Goal: Information Seeking & Learning: Learn about a topic

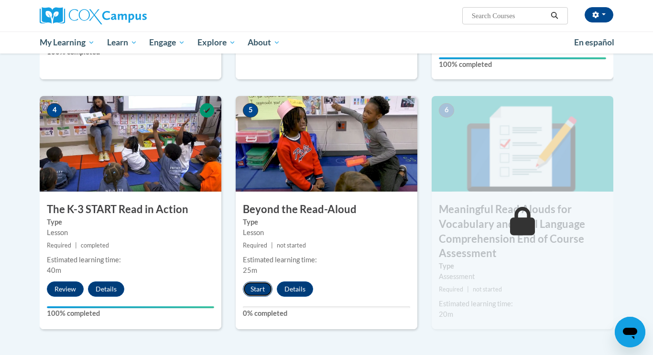
click at [264, 287] on button "Start" at bounding box center [258, 289] width 30 height 15
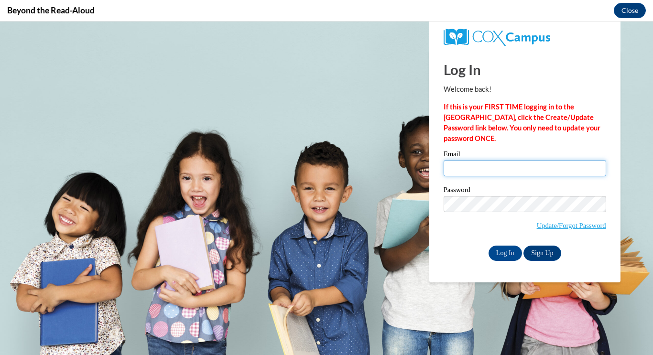
click at [519, 176] on input "Email" at bounding box center [525, 168] width 163 height 16
type input "lbrowning22@ivytech.edu"
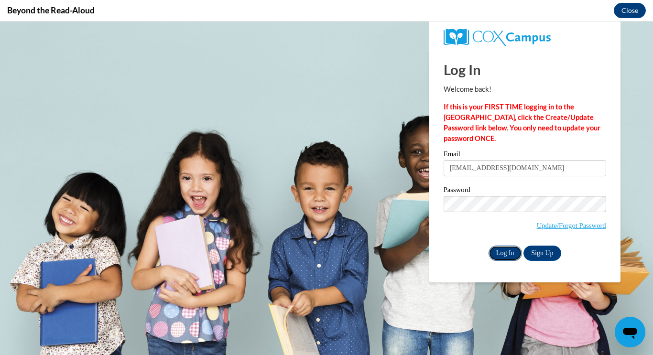
click at [514, 251] on input "Log In" at bounding box center [504, 253] width 33 height 15
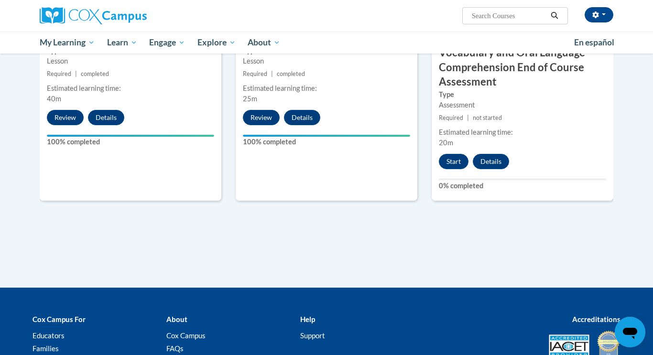
scroll to position [608, 0]
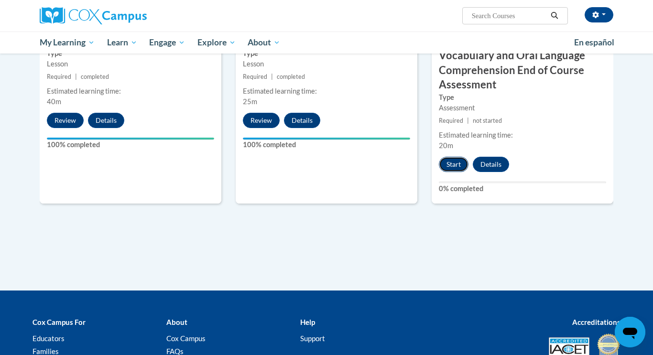
click at [458, 169] on button "Start" at bounding box center [454, 164] width 30 height 15
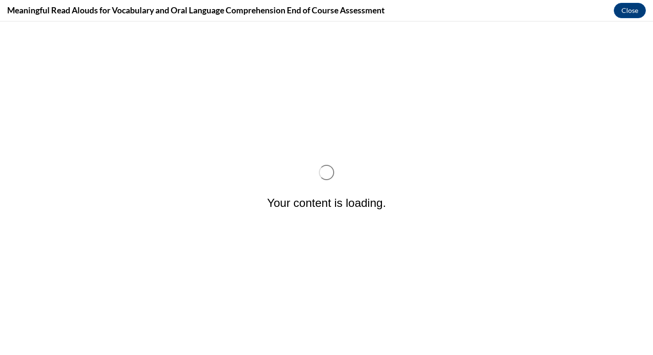
scroll to position [0, 0]
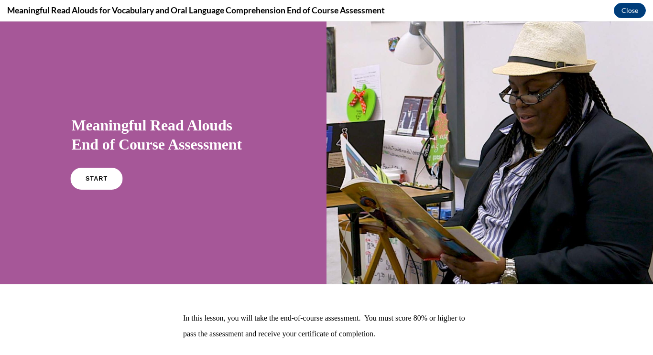
click at [92, 179] on span "START" at bounding box center [96, 178] width 22 height 7
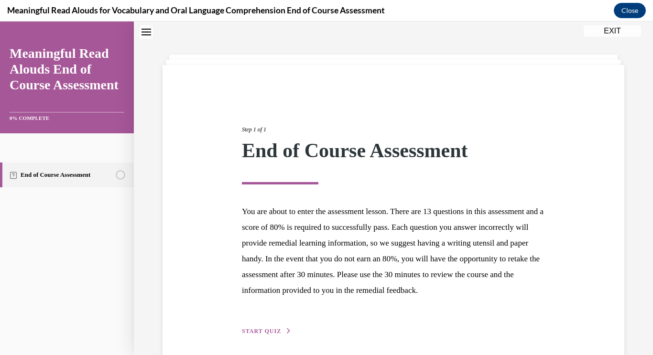
scroll to position [84, 0]
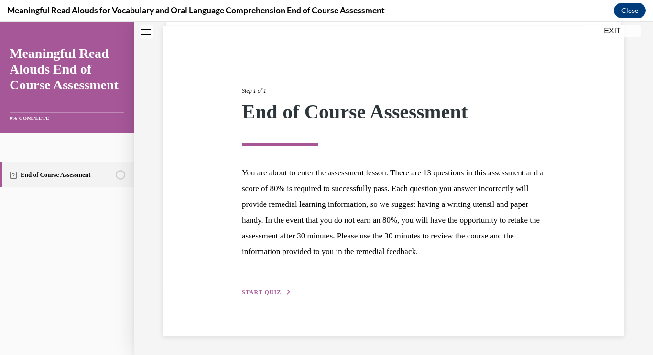
click at [258, 296] on button "START QUIZ" at bounding box center [267, 292] width 50 height 9
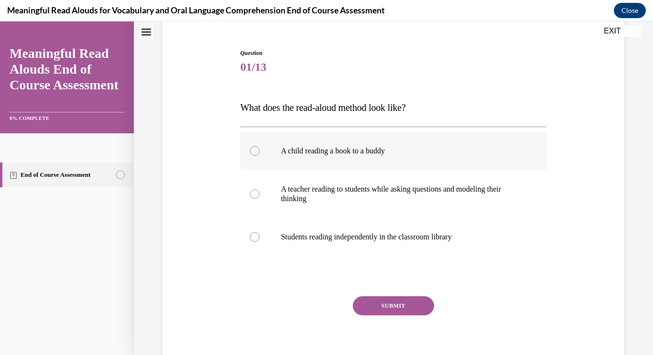
click at [273, 141] on label "A child reading a book to a buddy" at bounding box center [393, 151] width 306 height 38
click at [260, 146] on input "A child reading a book to a buddy" at bounding box center [255, 151] width 10 height 10
radio input "true"
click at [392, 306] on button "SUBMIT" at bounding box center [393, 305] width 81 height 19
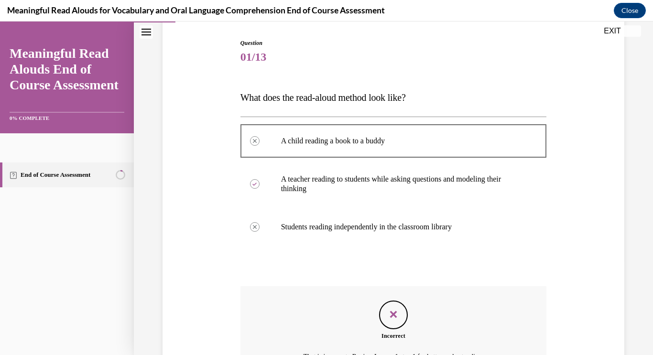
scroll to position [200, 0]
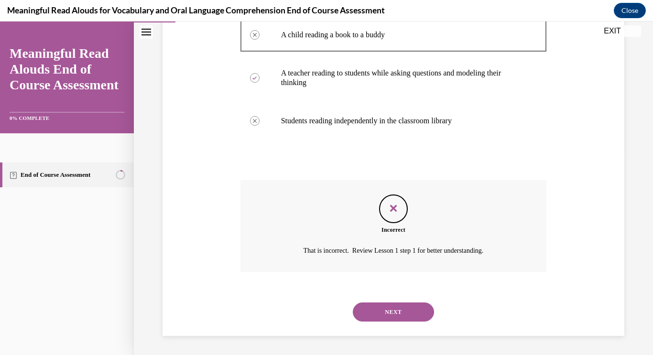
click at [409, 309] on button "NEXT" at bounding box center [393, 312] width 81 height 19
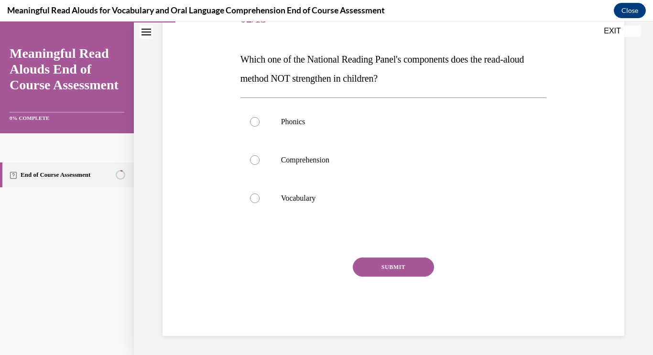
scroll to position [106, 0]
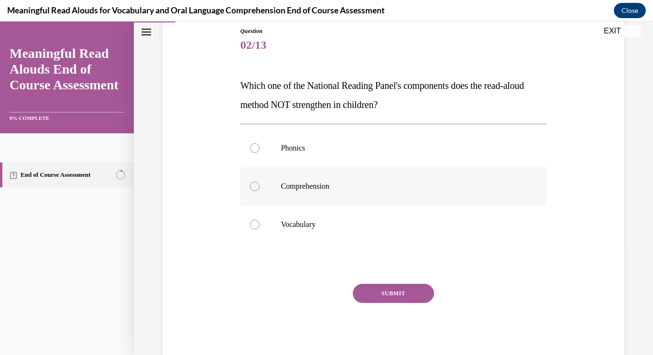
click at [279, 193] on label "Comprehension" at bounding box center [393, 186] width 306 height 38
click at [260, 191] on input "Comprehension" at bounding box center [255, 187] width 10 height 10
radio input "true"
click at [379, 288] on button "SUBMIT" at bounding box center [393, 293] width 81 height 19
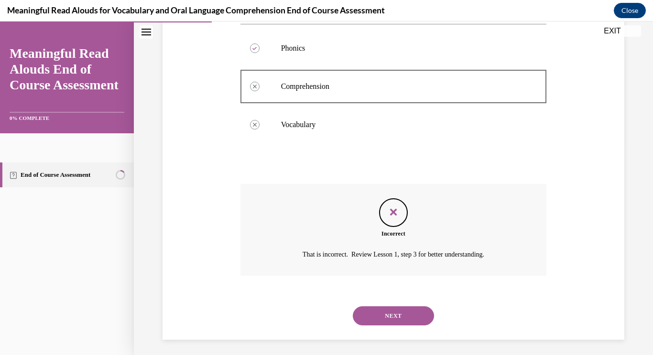
scroll to position [210, 0]
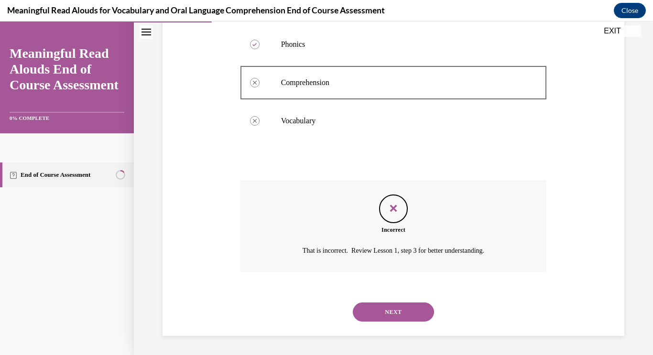
click at [383, 302] on div "NEXT" at bounding box center [393, 312] width 306 height 38
click at [391, 309] on button "NEXT" at bounding box center [393, 312] width 81 height 19
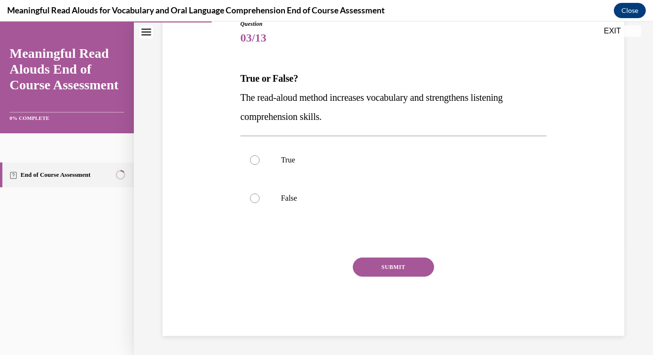
scroll to position [106, 0]
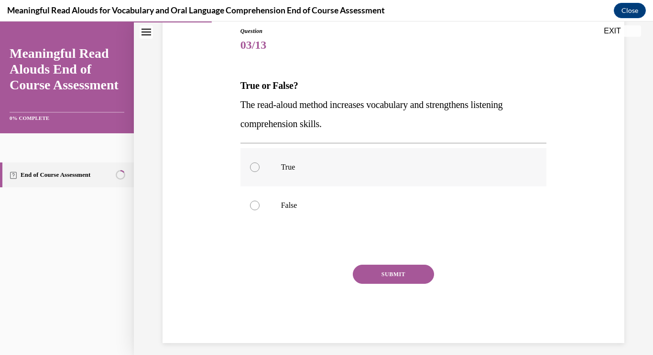
click at [257, 171] on div at bounding box center [255, 168] width 10 height 10
click at [257, 171] on input "True" at bounding box center [255, 168] width 10 height 10
radio input "true"
click at [414, 266] on button "SUBMIT" at bounding box center [393, 274] width 81 height 19
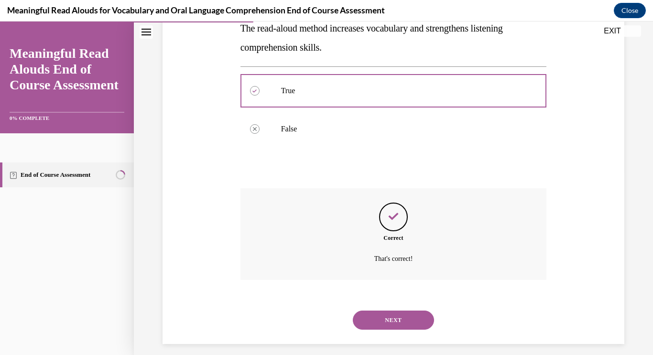
scroll to position [191, 0]
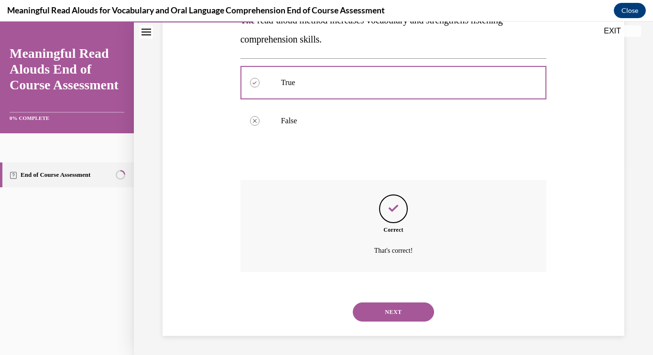
click at [415, 315] on button "NEXT" at bounding box center [393, 312] width 81 height 19
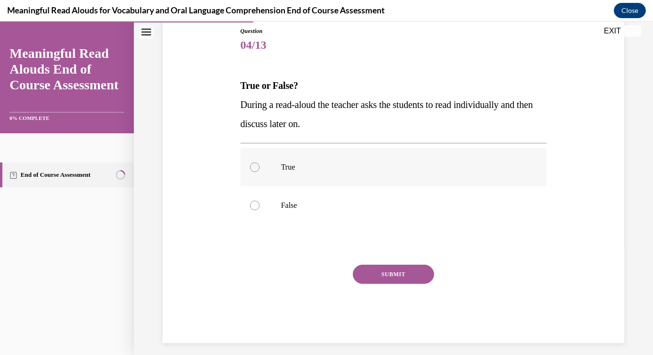
click at [293, 149] on label "True" at bounding box center [393, 167] width 306 height 38
click at [260, 163] on input "True" at bounding box center [255, 168] width 10 height 10
radio input "true"
click at [386, 283] on button "SUBMIT" at bounding box center [393, 274] width 81 height 19
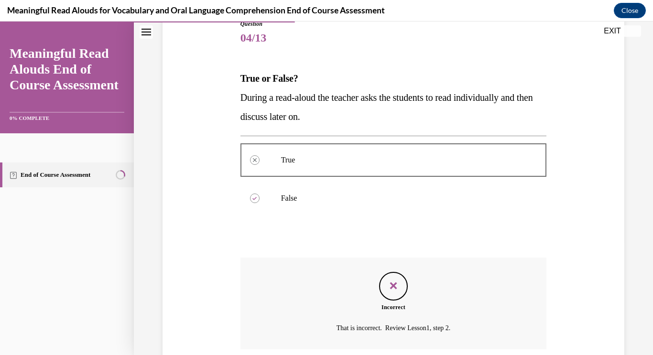
scroll to position [191, 0]
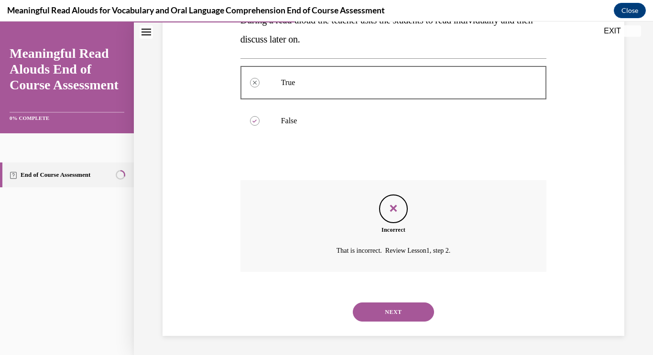
click at [397, 309] on button "NEXT" at bounding box center [393, 312] width 81 height 19
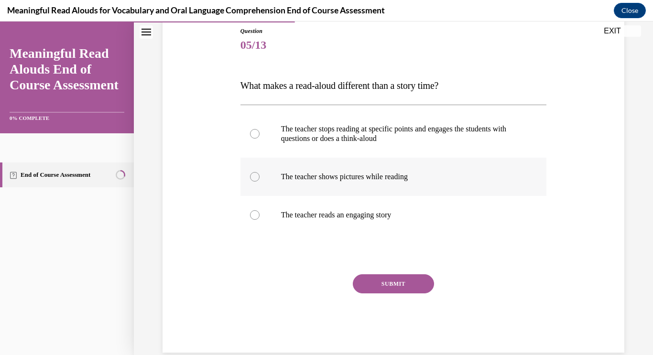
click at [355, 178] on p "The teacher shows pictures while reading" at bounding box center [402, 177] width 242 height 10
click at [260, 178] on input "The teacher shows pictures while reading" at bounding box center [255, 177] width 10 height 10
radio input "true"
click at [414, 281] on button "SUBMIT" at bounding box center [393, 283] width 81 height 19
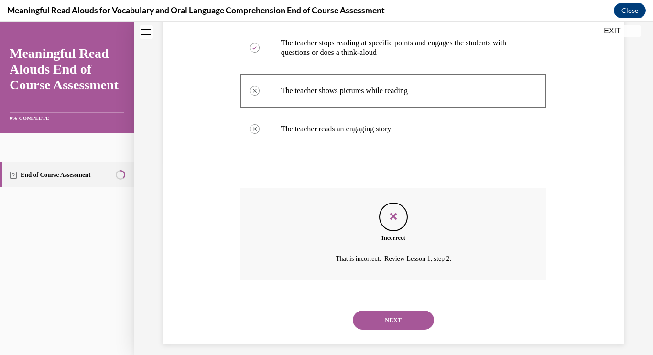
scroll to position [200, 0]
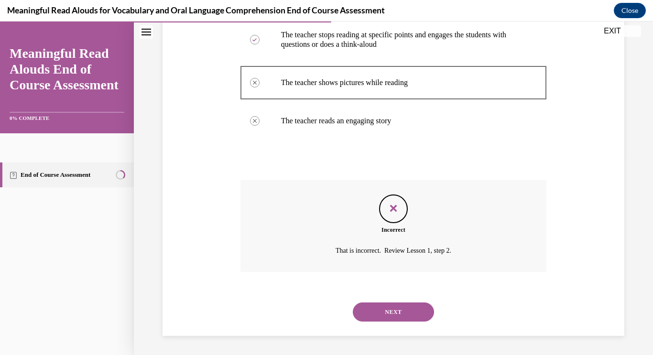
click at [412, 307] on button "NEXT" at bounding box center [393, 312] width 81 height 19
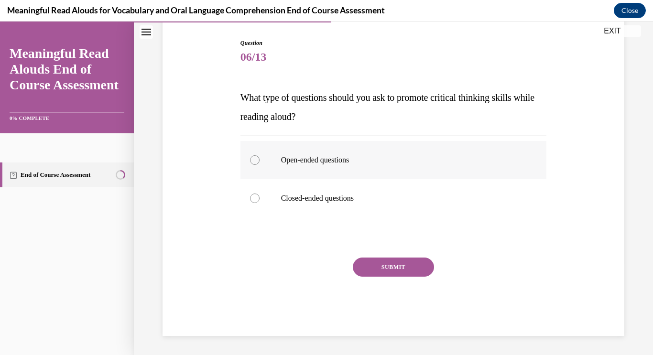
click at [316, 162] on p "Open-ended questions" at bounding box center [402, 160] width 242 height 10
click at [260, 162] on input "Open-ended questions" at bounding box center [255, 160] width 10 height 10
radio input "true"
click at [385, 261] on button "SUBMIT" at bounding box center [393, 267] width 81 height 19
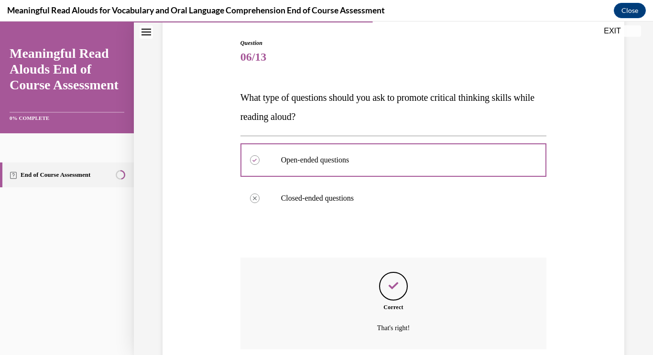
scroll to position [172, 0]
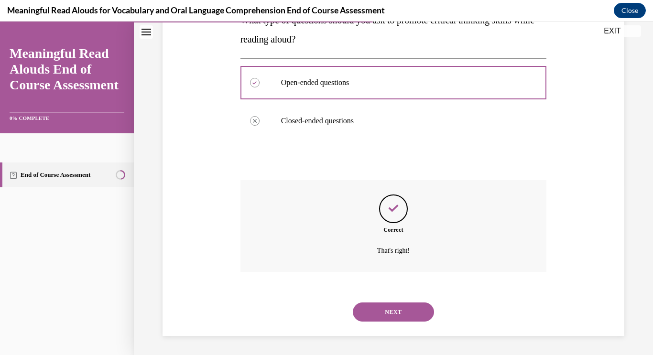
click at [390, 313] on button "NEXT" at bounding box center [393, 312] width 81 height 19
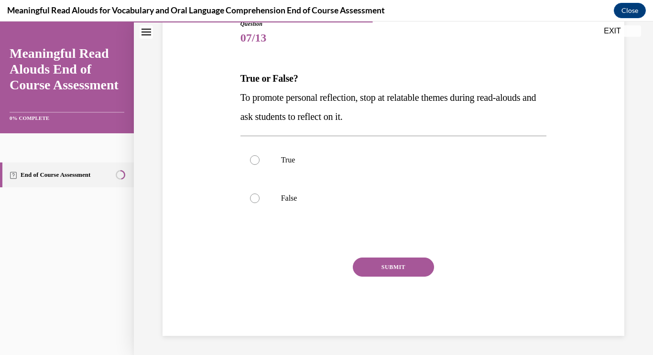
scroll to position [106, 0]
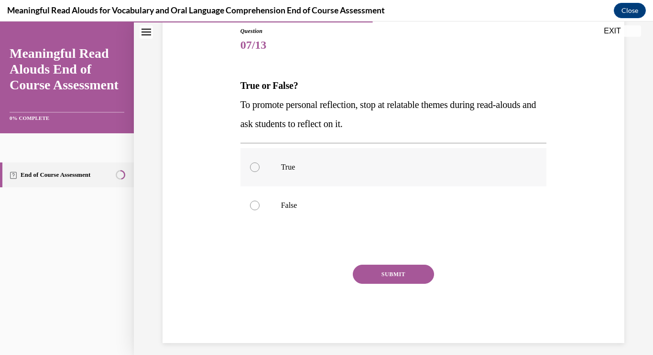
click at [293, 168] on p "True" at bounding box center [402, 168] width 242 height 10
click at [260, 168] on input "True" at bounding box center [255, 168] width 10 height 10
radio input "true"
click at [389, 274] on button "SUBMIT" at bounding box center [393, 273] width 81 height 19
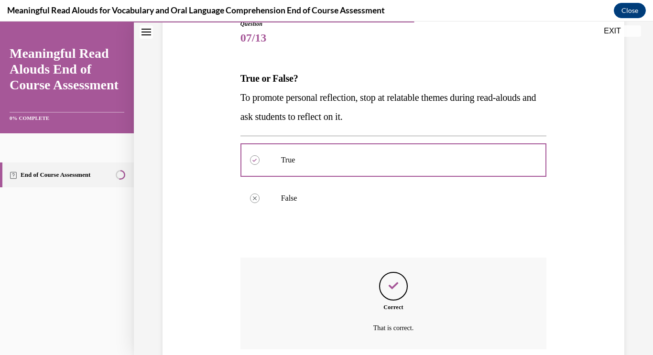
scroll to position [191, 0]
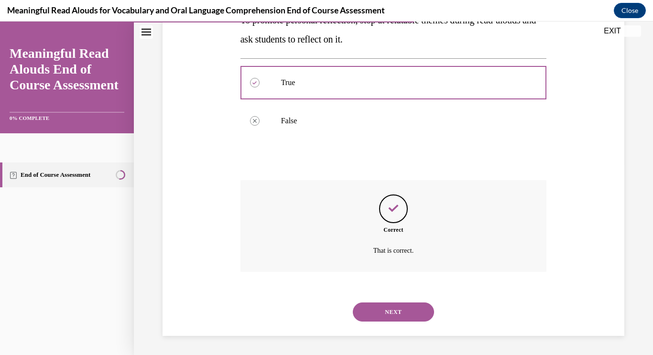
click at [401, 311] on button "NEXT" at bounding box center [393, 312] width 81 height 19
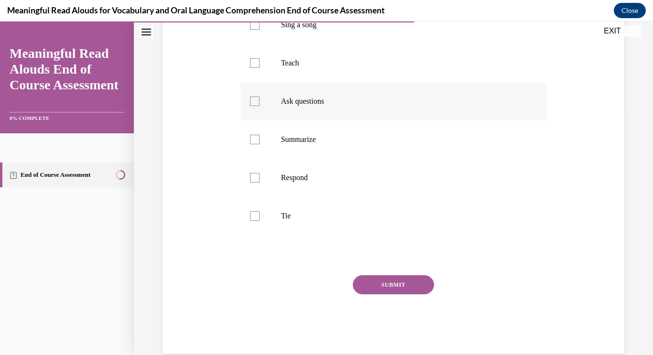
scroll to position [253, 0]
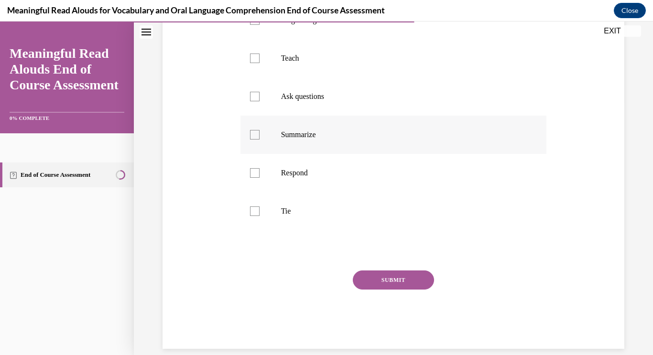
click at [260, 149] on label "Summarize" at bounding box center [393, 135] width 306 height 38
click at [260, 140] on input "Summarize" at bounding box center [255, 135] width 10 height 10
checkbox input "true"
click at [262, 164] on label "Respond" at bounding box center [393, 173] width 306 height 38
click at [260, 168] on input "Respond" at bounding box center [255, 173] width 10 height 10
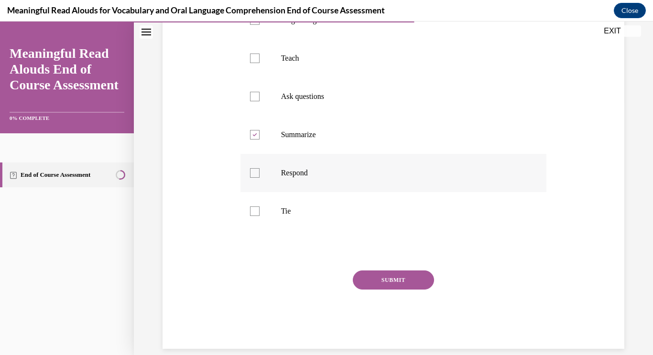
checkbox input "true"
click at [255, 116] on label "Summarize" at bounding box center [393, 135] width 306 height 38
click at [255, 130] on input "Summarize" at bounding box center [255, 135] width 10 height 10
checkbox input "false"
click at [262, 96] on label "Ask questions" at bounding box center [393, 96] width 306 height 38
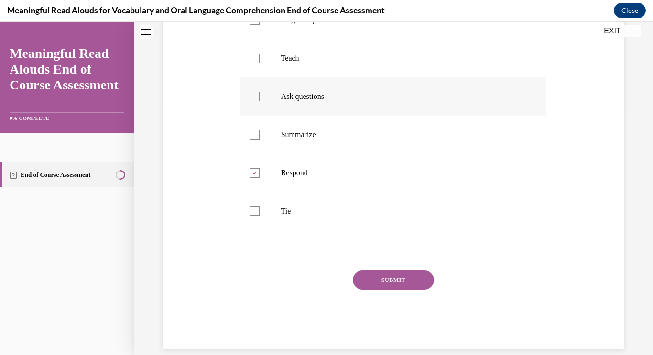
click at [260, 96] on input "Ask questions" at bounding box center [255, 97] width 10 height 10
checkbox input "true"
click at [265, 136] on label "Summarize" at bounding box center [393, 135] width 306 height 38
click at [260, 136] on input "Summarize" at bounding box center [255, 135] width 10 height 10
checkbox input "true"
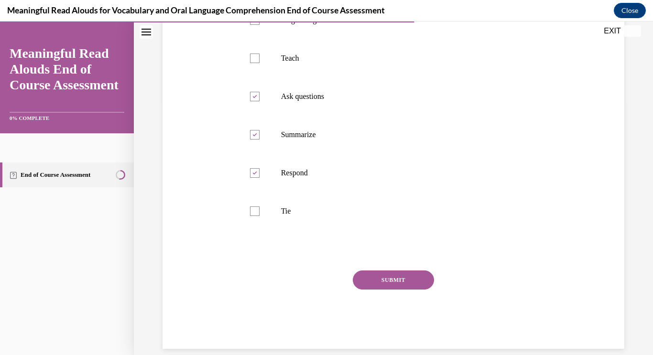
click at [390, 286] on button "SUBMIT" at bounding box center [393, 280] width 81 height 19
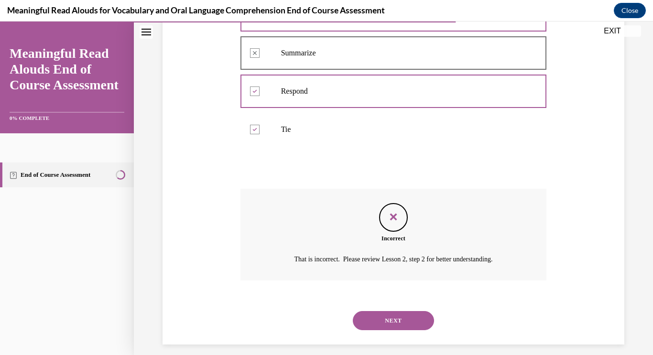
scroll to position [344, 0]
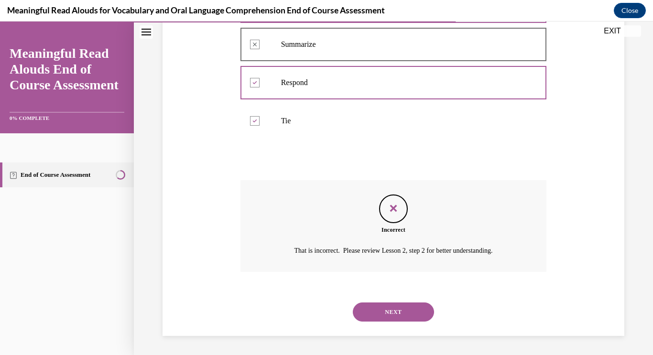
click at [401, 309] on button "NEXT" at bounding box center [393, 312] width 81 height 19
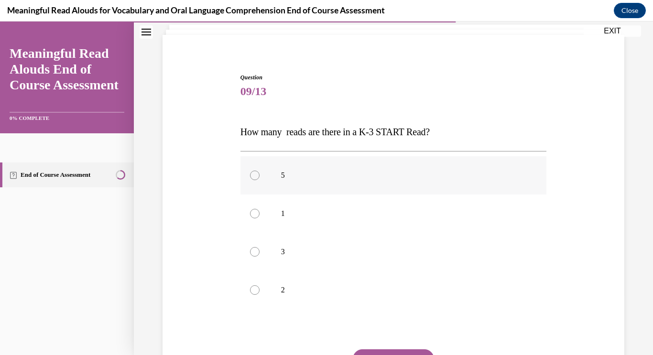
scroll to position [65, 0]
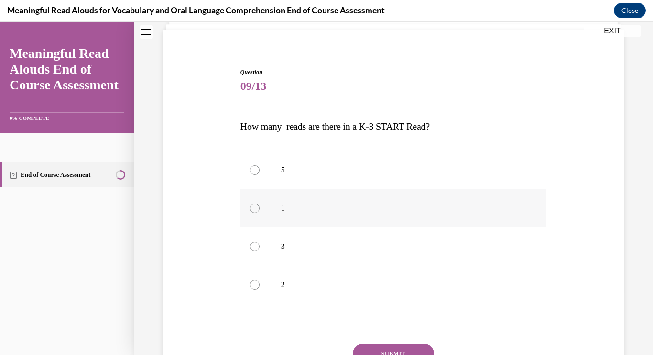
click at [267, 209] on label "1" at bounding box center [393, 208] width 306 height 38
click at [260, 209] on input "1" at bounding box center [255, 209] width 10 height 10
radio input "true"
click at [396, 348] on button "SUBMIT" at bounding box center [393, 353] width 81 height 19
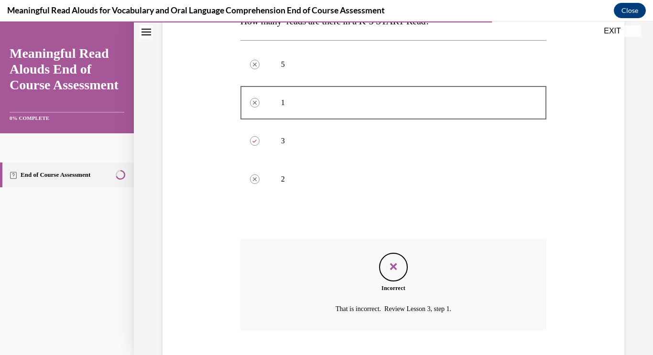
scroll to position [229, 0]
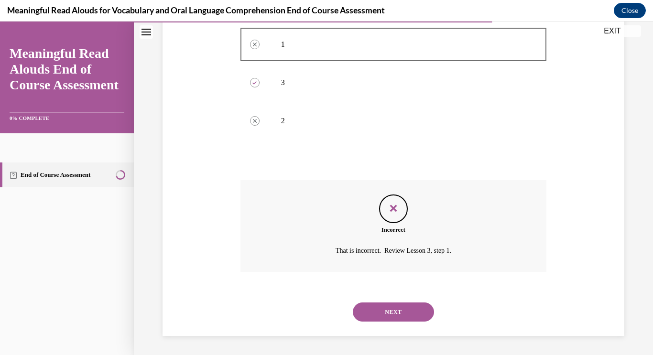
click at [401, 311] on button "NEXT" at bounding box center [393, 312] width 81 height 19
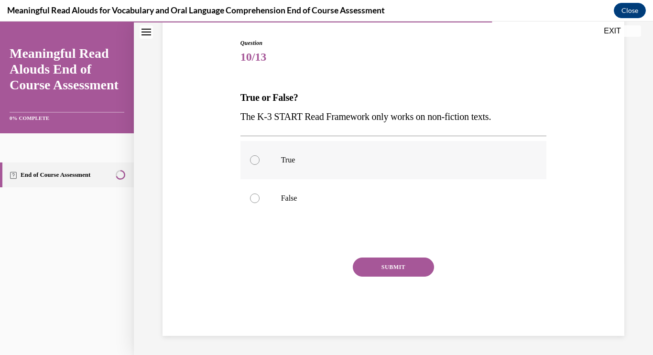
click at [299, 178] on label "True" at bounding box center [393, 160] width 306 height 38
click at [260, 165] on input "True" at bounding box center [255, 160] width 10 height 10
radio input "true"
click at [415, 274] on button "SUBMIT" at bounding box center [393, 267] width 81 height 19
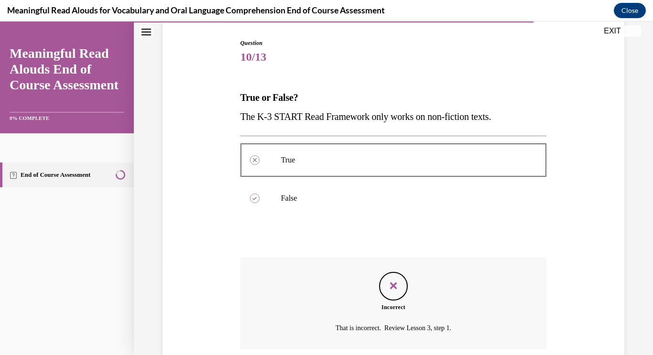
scroll to position [172, 0]
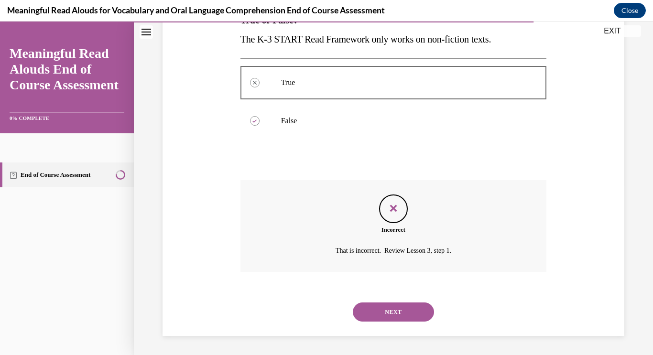
click at [402, 319] on button "NEXT" at bounding box center [393, 312] width 81 height 19
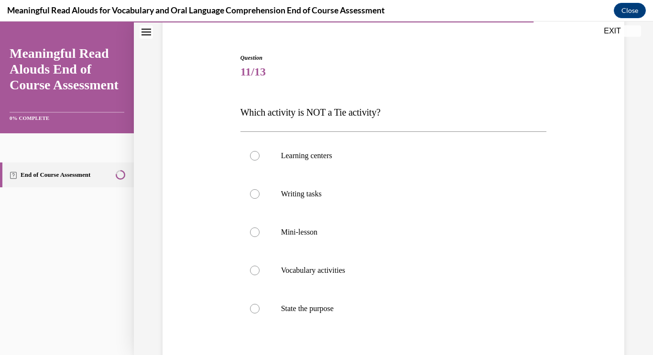
scroll to position [117, 0]
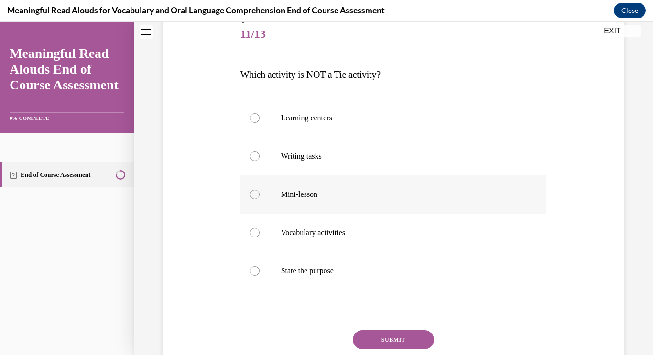
click at [350, 198] on p "Mini-lesson" at bounding box center [402, 195] width 242 height 10
click at [260, 198] on input "Mini-lesson" at bounding box center [255, 195] width 10 height 10
radio input "true"
click at [395, 333] on button "SUBMIT" at bounding box center [393, 339] width 81 height 19
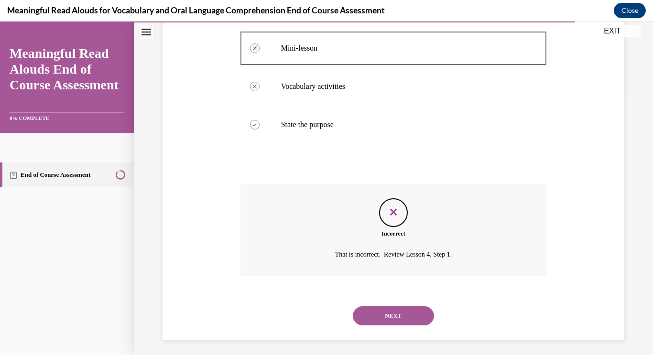
scroll to position [267, 0]
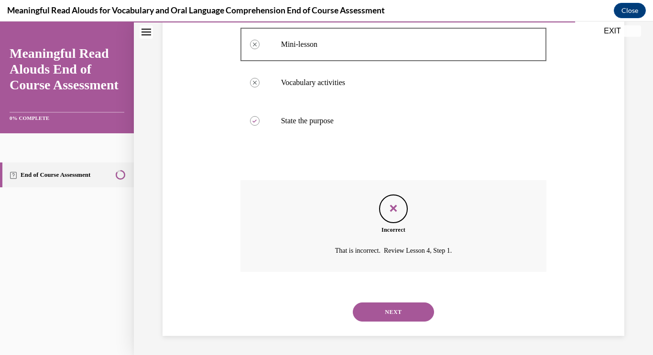
click at [417, 311] on button "NEXT" at bounding box center [393, 312] width 81 height 19
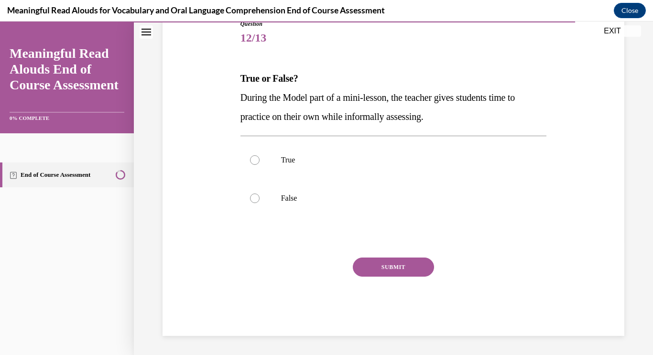
scroll to position [106, 0]
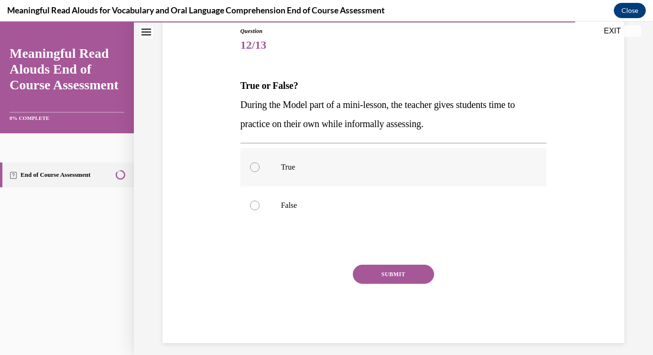
click at [284, 171] on p "True" at bounding box center [402, 168] width 242 height 10
click at [260, 171] on input "True" at bounding box center [255, 168] width 10 height 10
radio input "true"
click at [384, 282] on button "SUBMIT" at bounding box center [393, 274] width 81 height 19
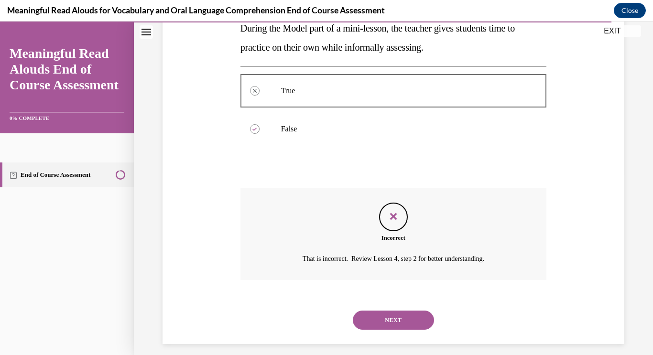
scroll to position [191, 0]
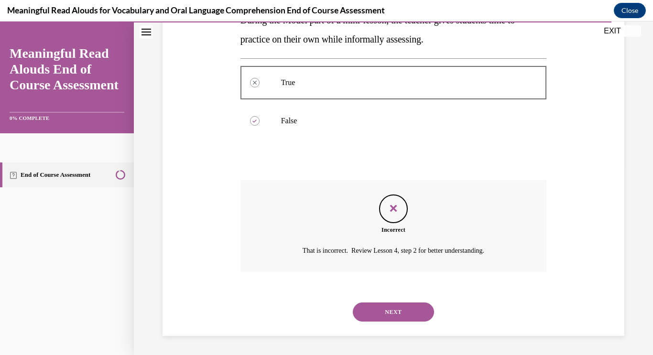
click at [413, 309] on button "NEXT" at bounding box center [393, 312] width 81 height 19
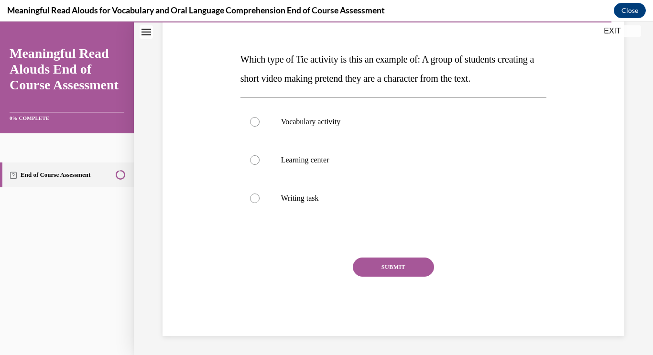
scroll to position [106, 0]
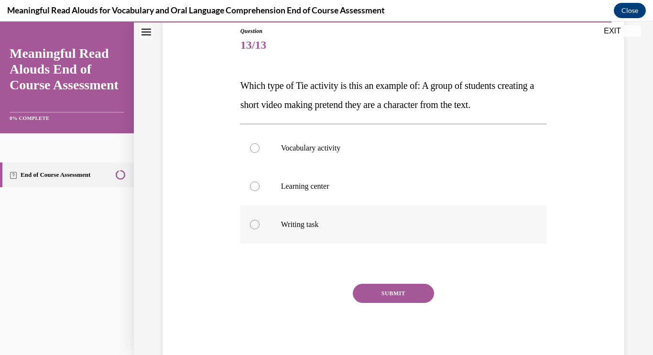
click at [304, 234] on label "Writing task" at bounding box center [393, 225] width 306 height 38
click at [260, 229] on input "Writing task" at bounding box center [255, 225] width 10 height 10
radio input "true"
click at [381, 289] on button "SUBMIT" at bounding box center [393, 293] width 81 height 19
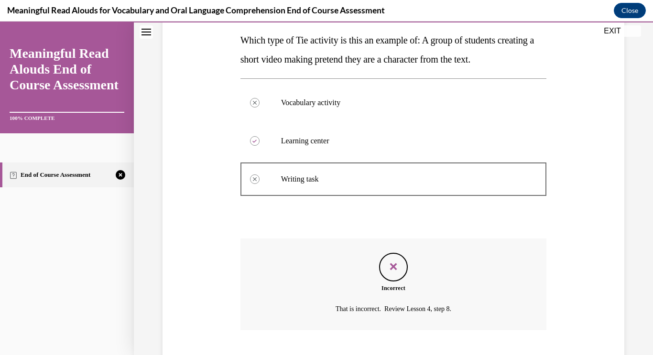
scroll to position [210, 0]
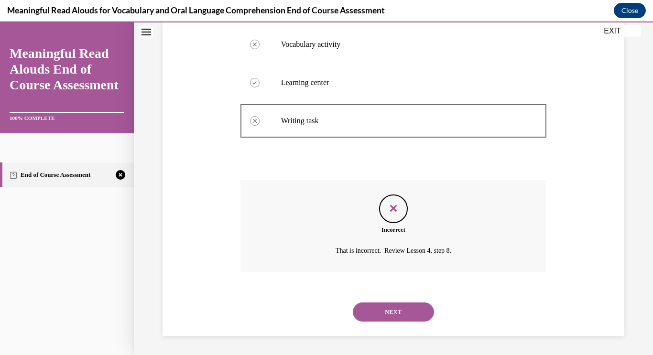
click at [395, 306] on button "NEXT" at bounding box center [393, 312] width 81 height 19
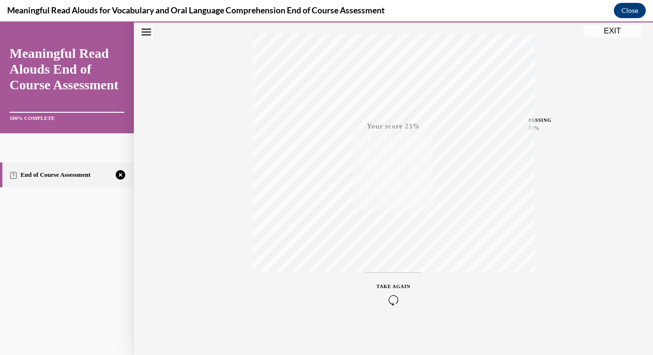
scroll to position [156, 0]
click at [386, 296] on icon "button" at bounding box center [394, 297] width 34 height 11
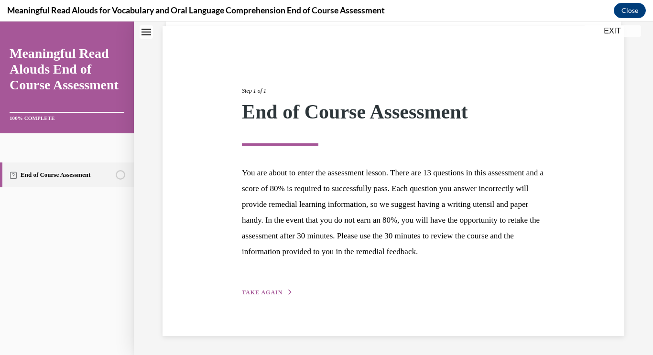
scroll to position [84, 0]
click at [276, 294] on span "TAKE AGAIN" at bounding box center [262, 292] width 41 height 7
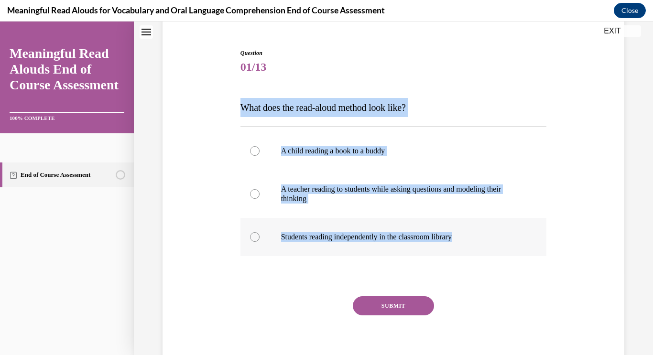
drag, startPoint x: 232, startPoint y: 109, endPoint x: 470, endPoint y: 248, distance: 275.0
click at [470, 248] on div "Question 01/13 What does the read-aloud method look like? A child reading a boo…" at bounding box center [393, 197] width 466 height 355
copy div "What does the read-aloud method look like? A child reading a book to a buddy A …"
click at [296, 197] on p "A teacher reading to students while asking questions and modeling their thinking" at bounding box center [402, 193] width 242 height 19
click at [260, 197] on input "A teacher reading to students while asking questions and modeling their thinking" at bounding box center [255, 194] width 10 height 10
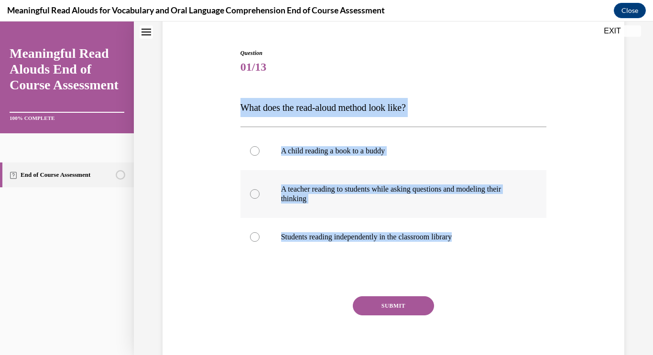
radio input "true"
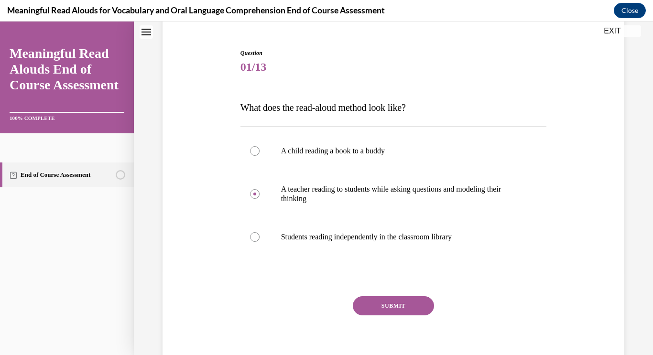
click at [380, 303] on button "SUBMIT" at bounding box center [393, 305] width 81 height 19
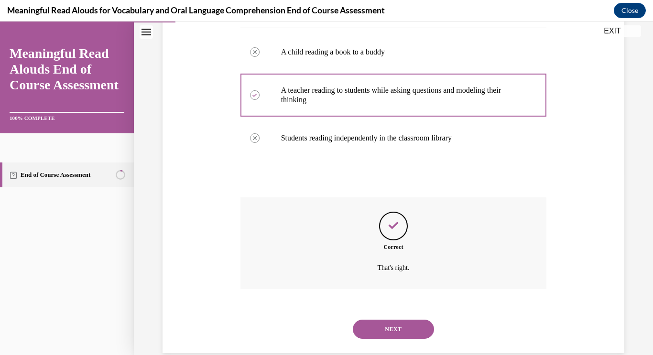
scroll to position [200, 0]
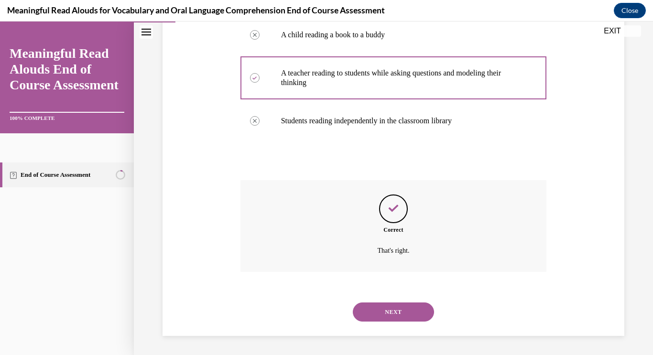
click at [384, 308] on button "NEXT" at bounding box center [393, 312] width 81 height 19
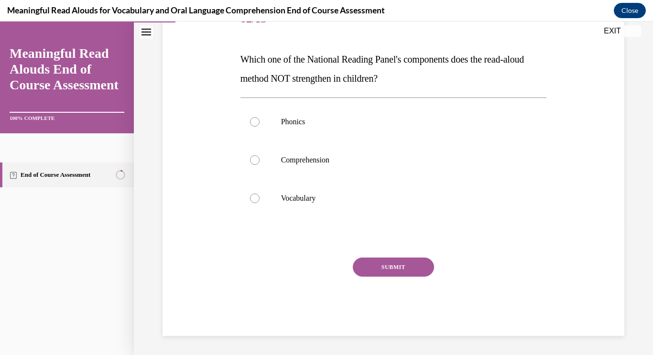
scroll to position [106, 0]
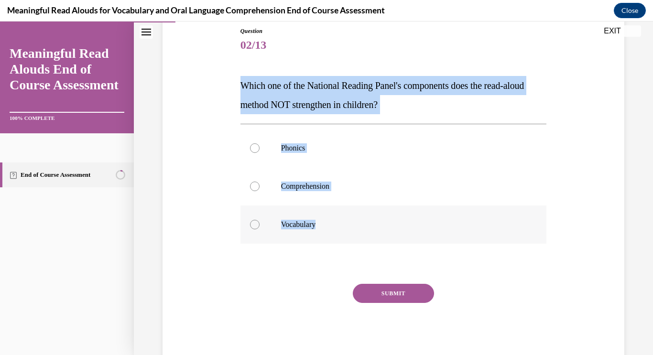
drag, startPoint x: 232, startPoint y: 78, endPoint x: 368, endPoint y: 218, distance: 195.0
click at [368, 218] on div "Question 02/13 Which one of the National Reading Panel's components does the re…" at bounding box center [393, 180] width 466 height 364
copy div "Which one of the National Reading Panel's components does the read-aloud method…"
click at [292, 146] on p "Phonics" at bounding box center [402, 148] width 242 height 10
click at [260, 146] on input "Phonics" at bounding box center [255, 148] width 10 height 10
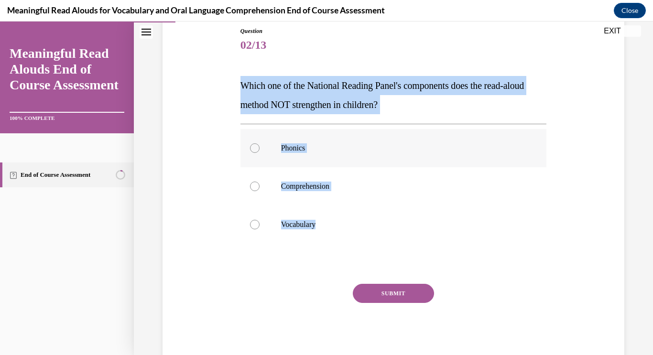
radio input "true"
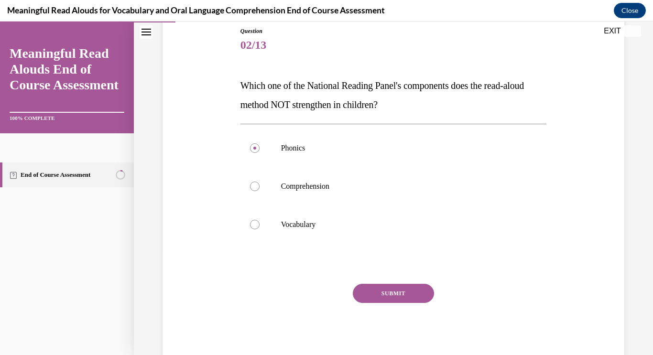
click at [412, 293] on button "SUBMIT" at bounding box center [393, 293] width 81 height 19
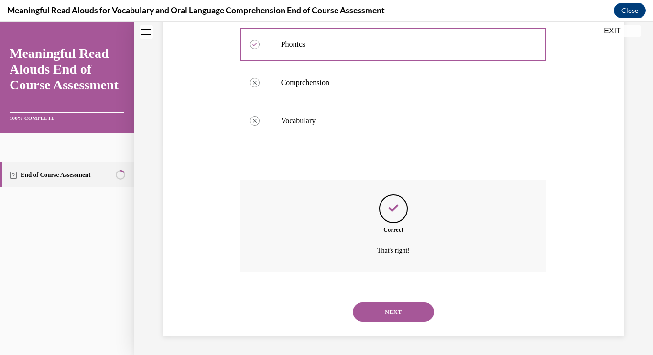
click at [405, 317] on button "NEXT" at bounding box center [393, 312] width 81 height 19
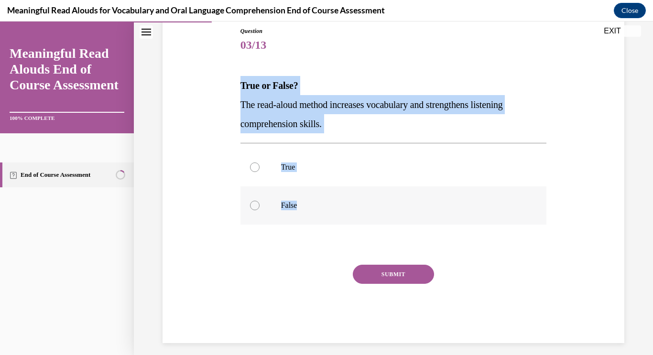
drag, startPoint x: 217, startPoint y: 79, endPoint x: 332, endPoint y: 208, distance: 172.3
click at [332, 208] on div "Question 03/13 True or False? The read-aloud method increases vocabulary and st…" at bounding box center [393, 170] width 466 height 345
copy div "True or False? The read-aloud method increases vocabulary and strengthens liste…"
click at [275, 174] on label "True" at bounding box center [393, 167] width 306 height 38
click at [260, 172] on input "True" at bounding box center [255, 168] width 10 height 10
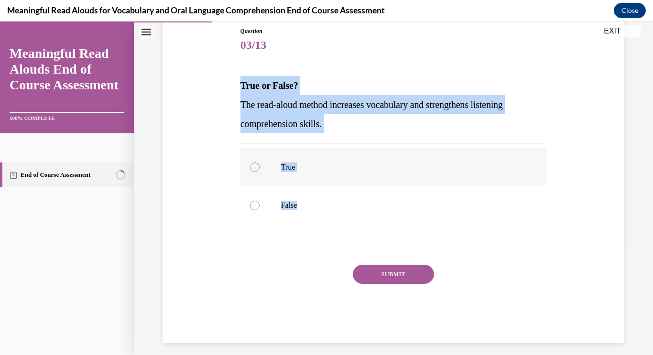
radio input "true"
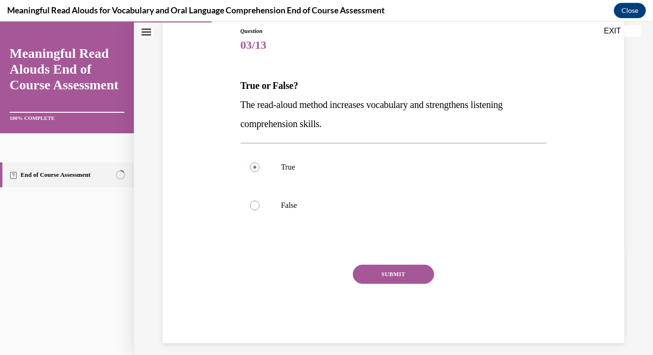
click at [413, 282] on button "SUBMIT" at bounding box center [393, 274] width 81 height 19
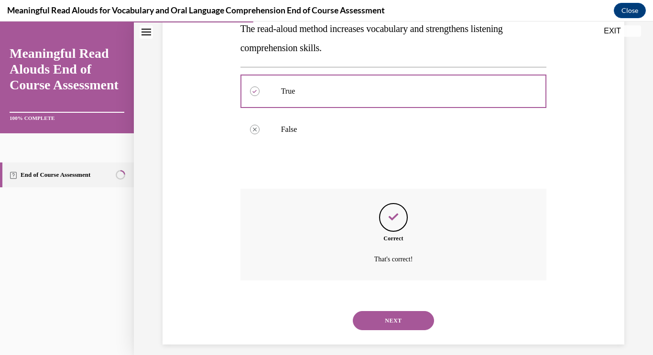
scroll to position [191, 0]
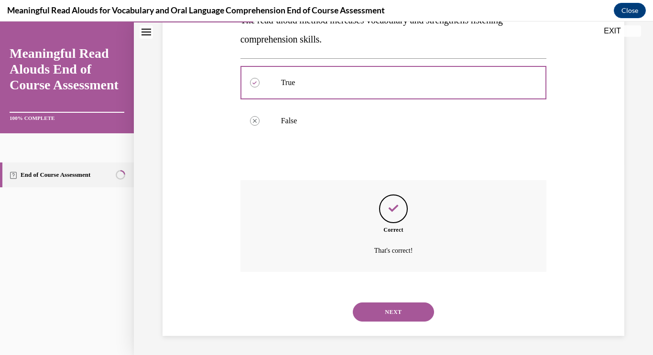
click at [407, 307] on button "NEXT" at bounding box center [393, 312] width 81 height 19
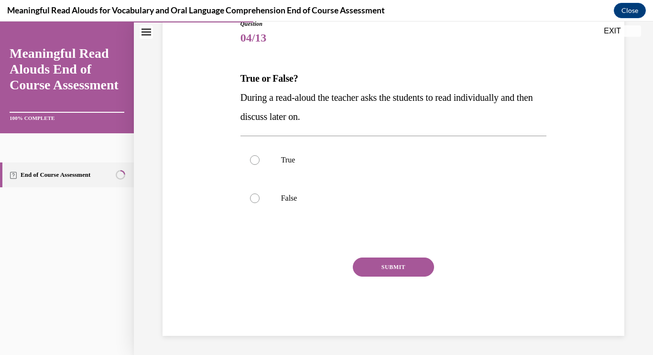
scroll to position [106, 0]
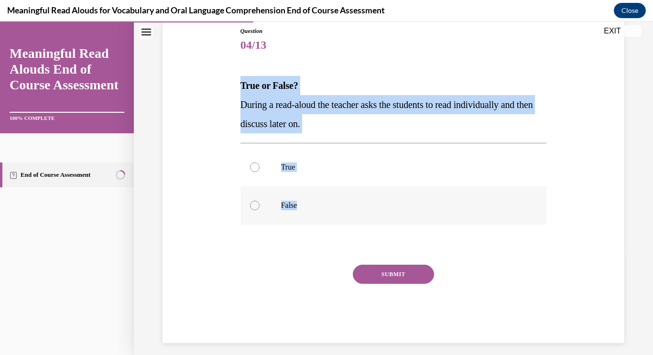
drag, startPoint x: 237, startPoint y: 73, endPoint x: 338, endPoint y: 202, distance: 163.7
click at [338, 202] on div "Question 04/13 True or False? During a read-aloud the teacher asks the students…" at bounding box center [393, 170] width 466 height 345
copy div "True or False? During a read-aloud the teacher asks the students to read indivi…"
click at [263, 205] on label "False" at bounding box center [393, 205] width 306 height 38
click at [260, 205] on input "False" at bounding box center [255, 206] width 10 height 10
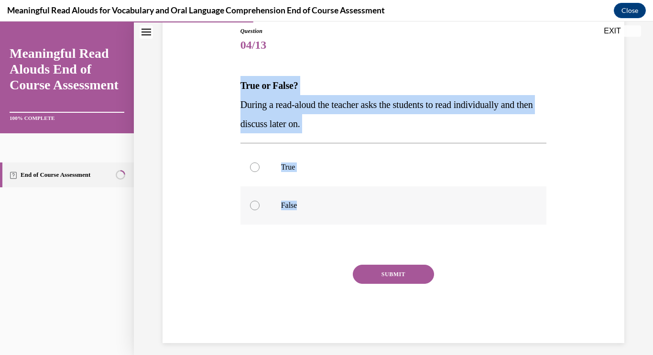
radio input "true"
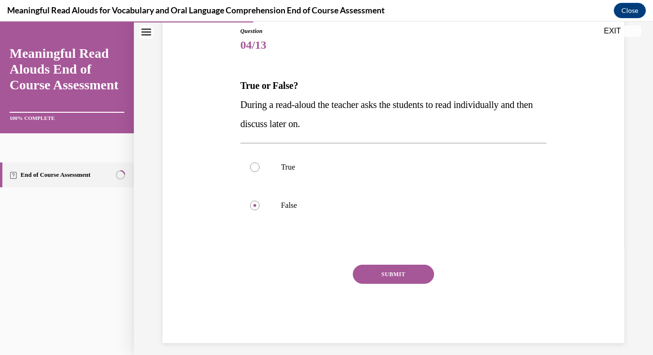
click at [407, 281] on button "SUBMIT" at bounding box center [393, 274] width 81 height 19
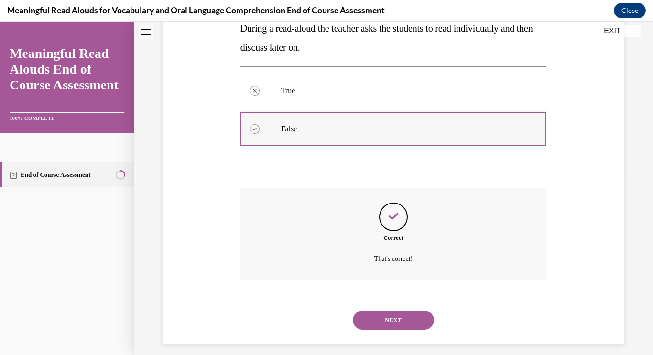
scroll to position [191, 0]
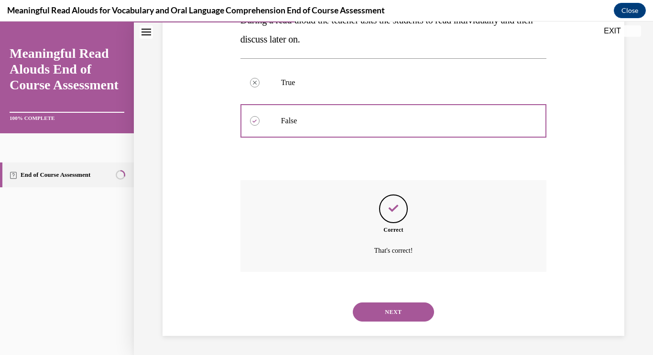
click at [385, 314] on button "NEXT" at bounding box center [393, 312] width 81 height 19
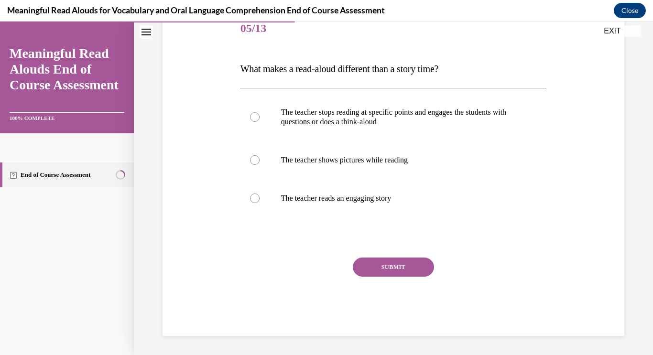
scroll to position [106, 0]
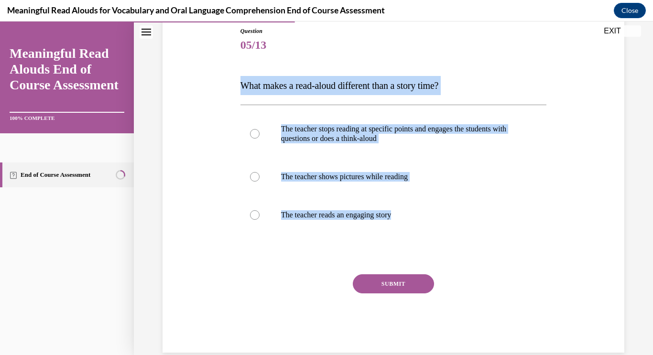
drag, startPoint x: 227, startPoint y: 90, endPoint x: 391, endPoint y: 240, distance: 222.3
click at [391, 240] on div "Question 05/13 What makes a read-aloud different than a story time? The teacher…" at bounding box center [393, 175] width 466 height 355
copy div "What makes a read-aloud different than a story time? The teacher stops reading …"
click at [277, 130] on label "The teacher stops reading at specific points and engages the students with ques…" at bounding box center [393, 134] width 306 height 48
click at [260, 130] on input "The teacher stops reading at specific points and engages the students with ques…" at bounding box center [255, 134] width 10 height 10
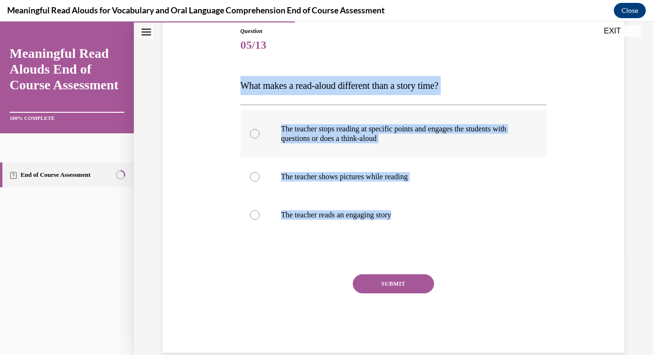
radio input "true"
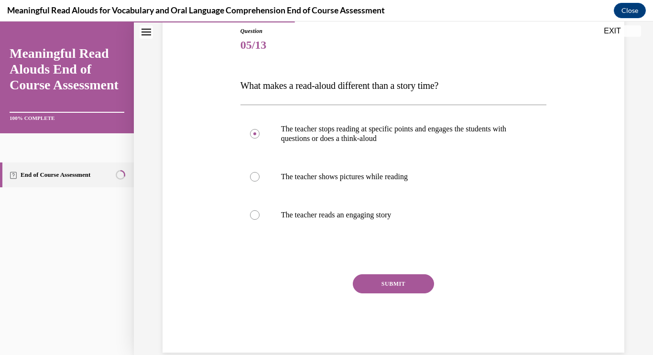
click at [412, 281] on button "SUBMIT" at bounding box center [393, 283] width 81 height 19
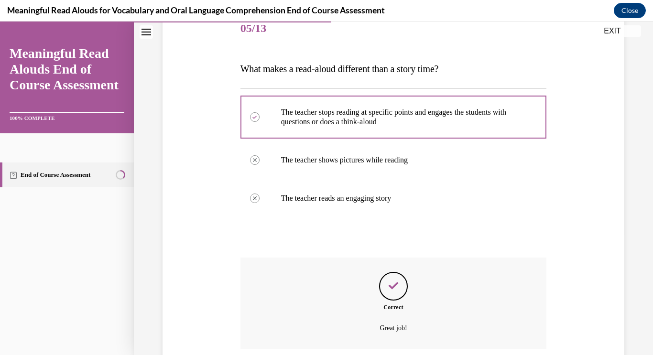
scroll to position [200, 0]
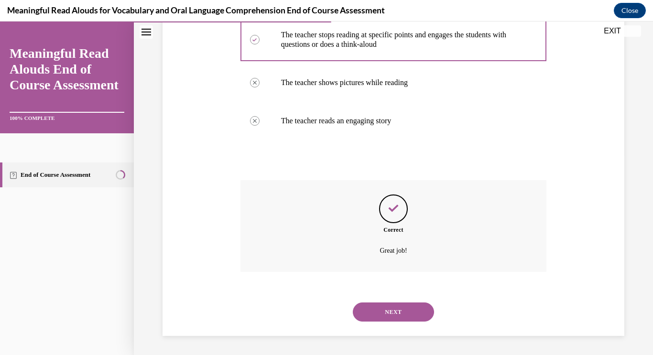
click at [411, 307] on button "NEXT" at bounding box center [393, 312] width 81 height 19
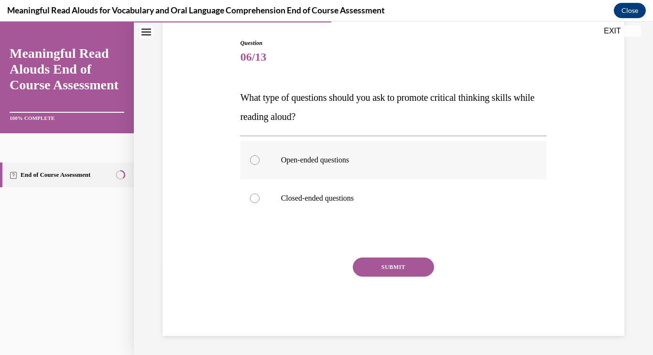
click at [381, 159] on p "Open-ended questions" at bounding box center [402, 160] width 242 height 10
click at [260, 159] on input "Open-ended questions" at bounding box center [255, 160] width 10 height 10
radio input "true"
click at [388, 271] on button "SUBMIT" at bounding box center [393, 267] width 81 height 19
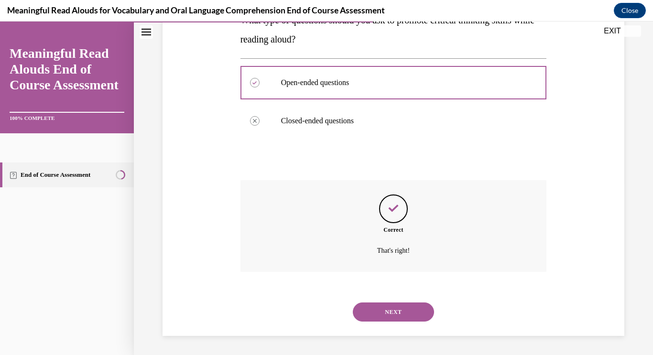
click at [391, 314] on button "NEXT" at bounding box center [393, 312] width 81 height 19
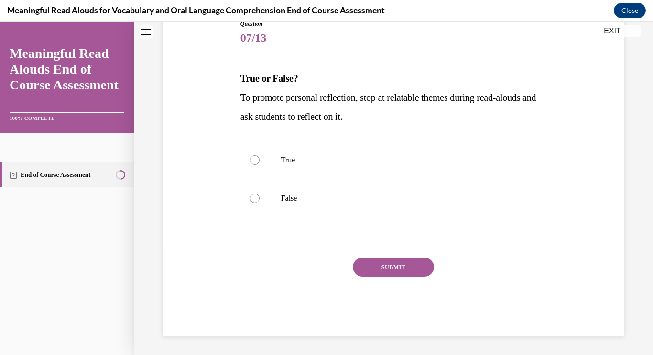
scroll to position [106, 0]
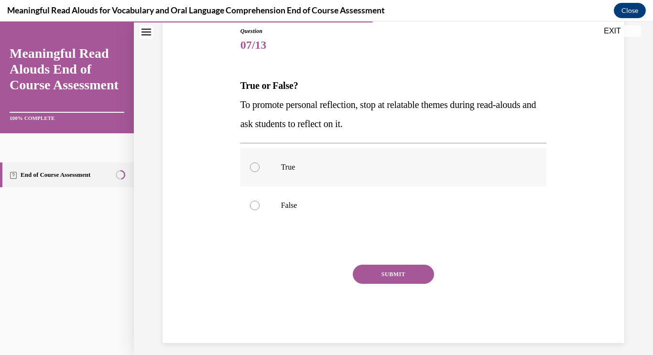
click at [285, 164] on p "True" at bounding box center [402, 168] width 242 height 10
click at [260, 164] on input "True" at bounding box center [255, 168] width 10 height 10
radio input "true"
click at [395, 267] on button "SUBMIT" at bounding box center [393, 274] width 81 height 19
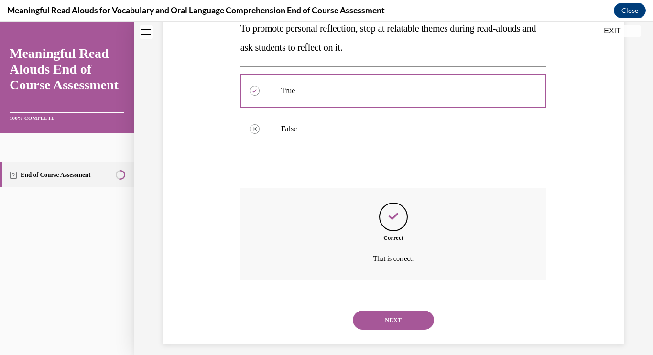
scroll to position [191, 0]
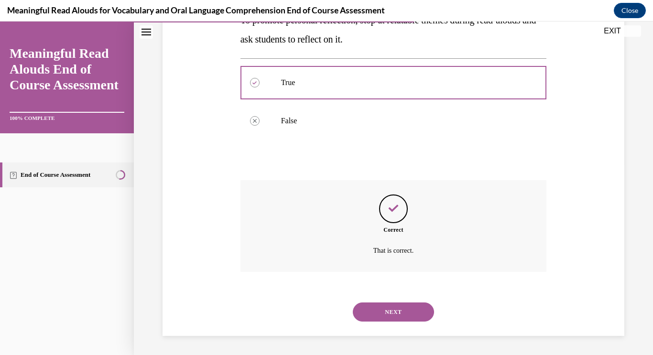
click at [404, 305] on button "NEXT" at bounding box center [393, 312] width 81 height 19
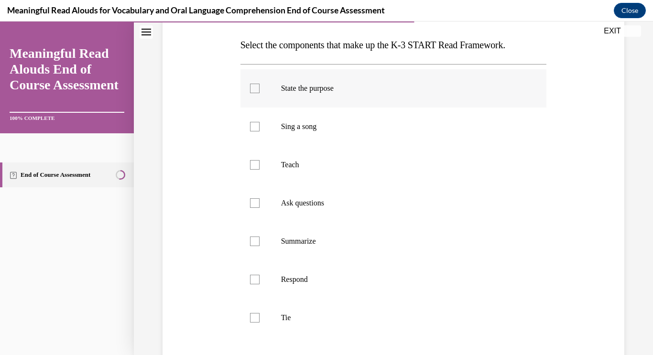
scroll to position [155, 0]
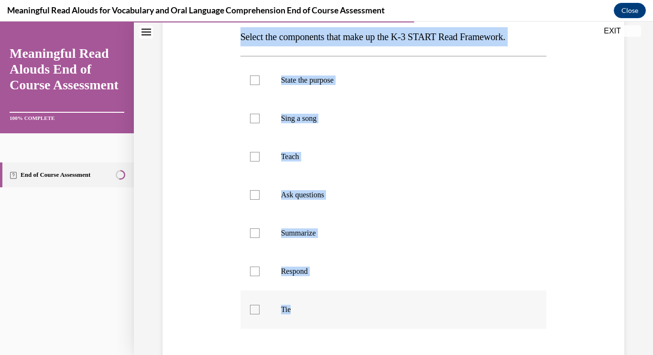
drag, startPoint x: 224, startPoint y: 34, endPoint x: 360, endPoint y: 323, distance: 319.4
click at [360, 323] on div "Question 08/13 Select the components that make up the K-3 START Read Framework.…" at bounding box center [393, 198] width 466 height 498
copy div "Select the components that make up the K-3 START Read Framework. State the purp…"
click at [323, 77] on p "State the purpose" at bounding box center [402, 81] width 242 height 10
click at [260, 77] on input "State the purpose" at bounding box center [255, 81] width 10 height 10
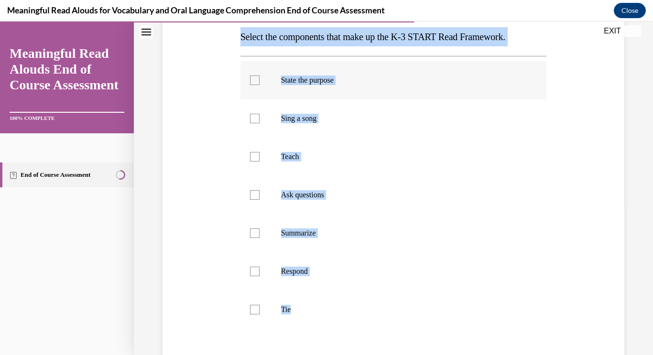
checkbox input "true"
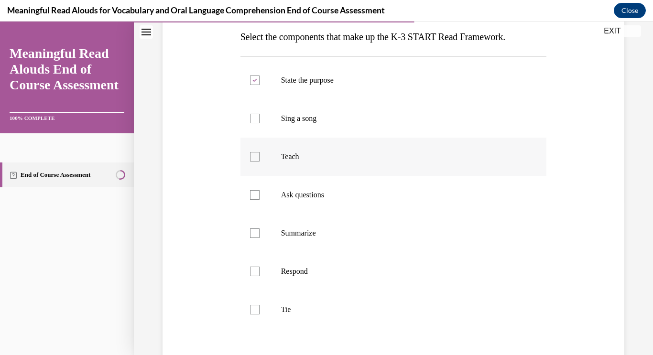
click at [309, 166] on label "Teach" at bounding box center [393, 157] width 306 height 38
click at [260, 162] on input "Teach" at bounding box center [255, 157] width 10 height 10
checkbox input "true"
click at [317, 190] on p "Ask questions" at bounding box center [402, 195] width 242 height 10
click at [260, 190] on input "Ask questions" at bounding box center [255, 195] width 10 height 10
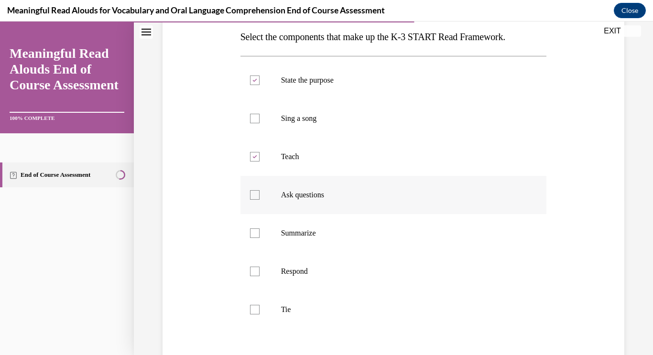
checkbox input "true"
click at [314, 283] on label "Respond" at bounding box center [393, 271] width 306 height 38
click at [260, 276] on input "Respond" at bounding box center [255, 272] width 10 height 10
checkbox input "true"
click at [310, 311] on p "Tie" at bounding box center [402, 310] width 242 height 10
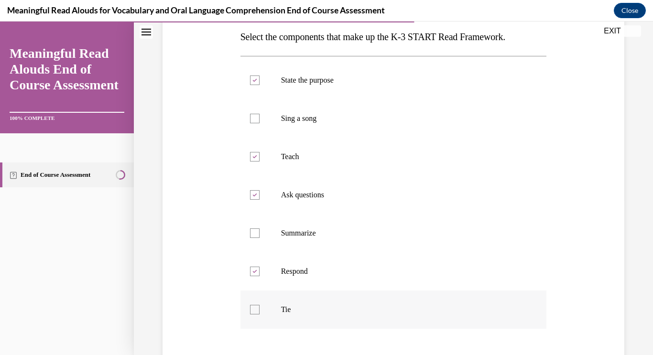
click at [260, 311] on input "Tie" at bounding box center [255, 310] width 10 height 10
checkbox input "true"
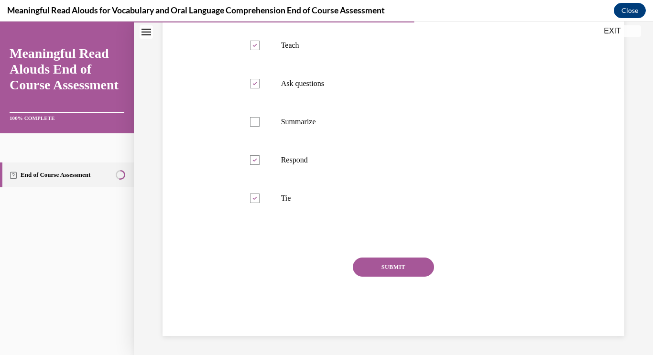
click at [394, 271] on button "SUBMIT" at bounding box center [393, 267] width 81 height 19
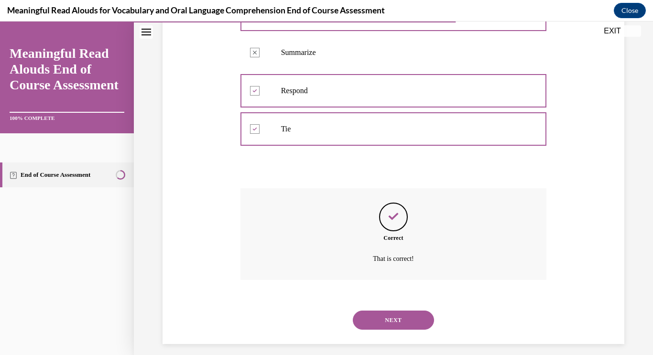
scroll to position [344, 0]
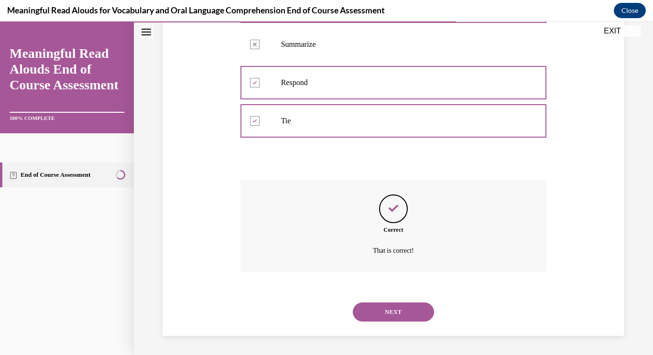
click at [397, 308] on button "NEXT" at bounding box center [393, 312] width 81 height 19
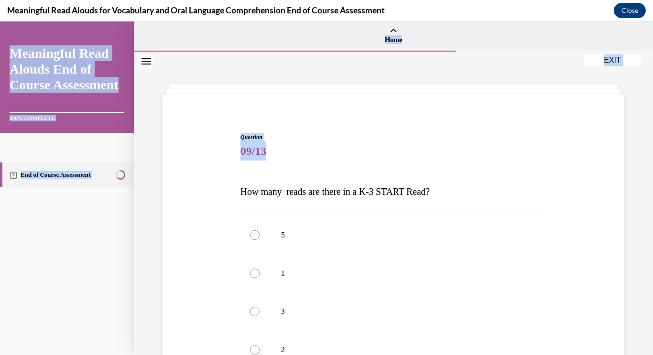
scroll to position [152, 0]
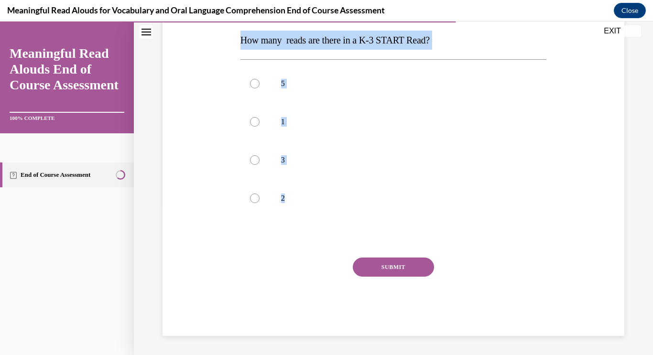
drag, startPoint x: 214, startPoint y: 195, endPoint x: 412, endPoint y: 233, distance: 201.9
click at [412, 233] on div "Question 09/13 How many reads are there in a K-3 START Read? 5 1 3 2 Incorrect …" at bounding box center [393, 144] width 466 height 383
copy div "How many reads are there in a K-3 START Read? 5 1 3 2"
click at [293, 158] on p "3" at bounding box center [402, 160] width 242 height 10
click at [260, 158] on input "3" at bounding box center [255, 160] width 10 height 10
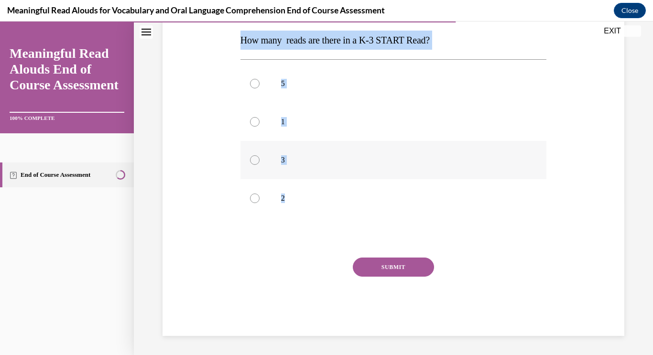
radio input "true"
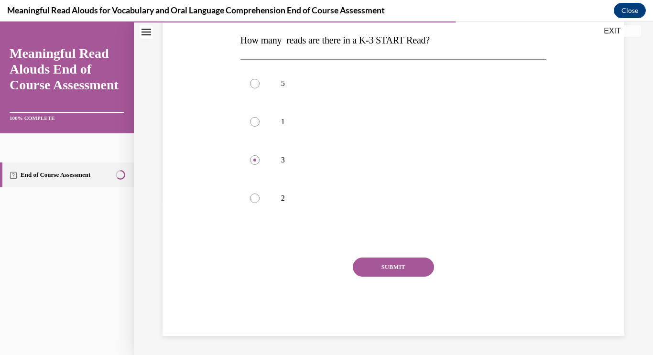
click at [396, 264] on button "SUBMIT" at bounding box center [393, 267] width 81 height 19
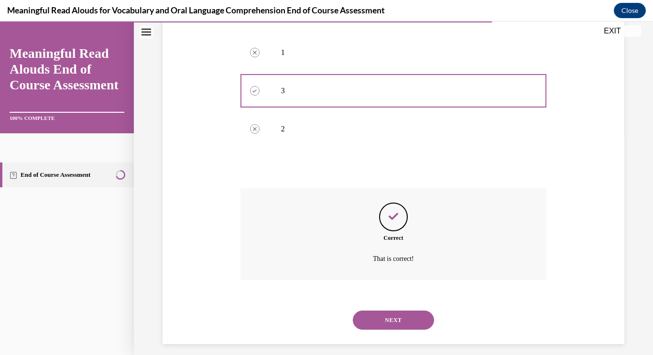
scroll to position [229, 0]
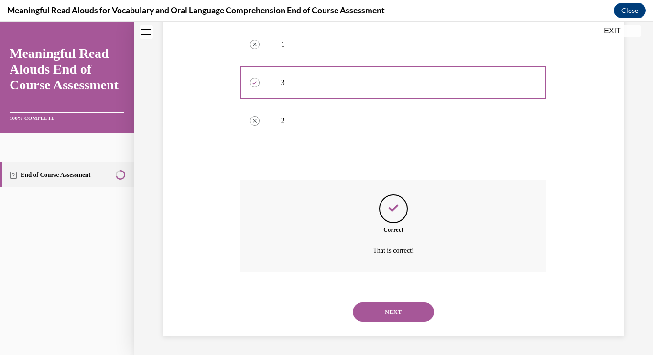
click at [402, 317] on button "NEXT" at bounding box center [393, 312] width 81 height 19
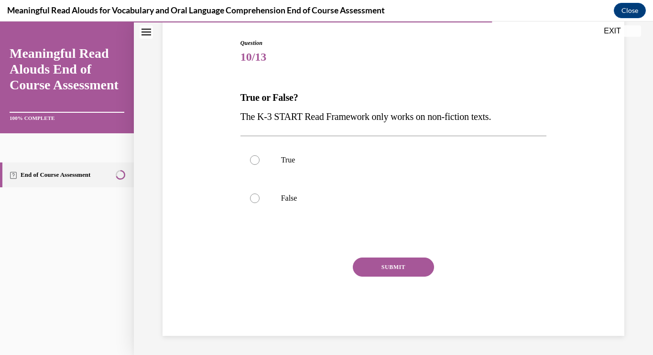
scroll to position [94, 0]
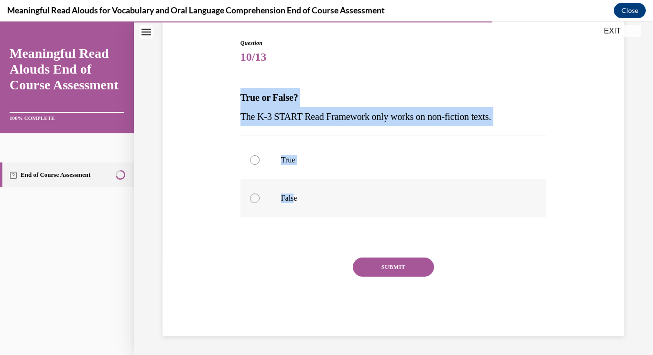
drag, startPoint x: 239, startPoint y: 97, endPoint x: 293, endPoint y: 215, distance: 129.4
click at [293, 215] on div "Question 10/13 True or False? The K-3 START Read Framework only works on non-fi…" at bounding box center [393, 180] width 311 height 312
copy div "True or False? The K-3 START Read Framework only works on non-fiction texts. Tr…"
click at [279, 192] on label "False" at bounding box center [393, 198] width 306 height 38
click at [260, 194] on input "False" at bounding box center [255, 199] width 10 height 10
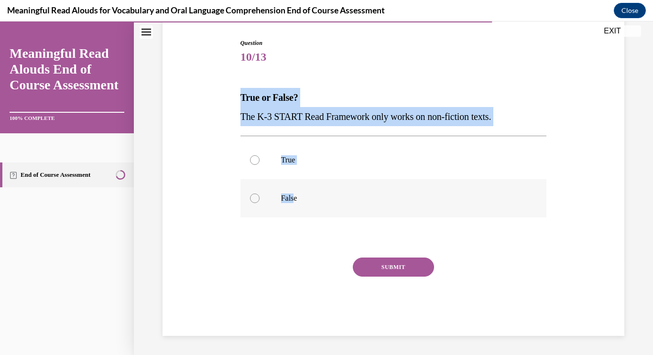
radio input "true"
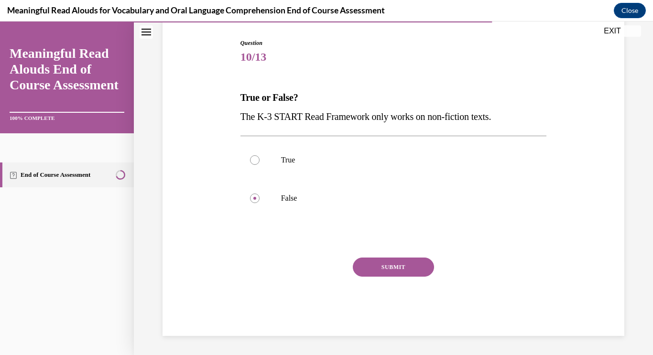
click at [401, 270] on button "SUBMIT" at bounding box center [393, 267] width 81 height 19
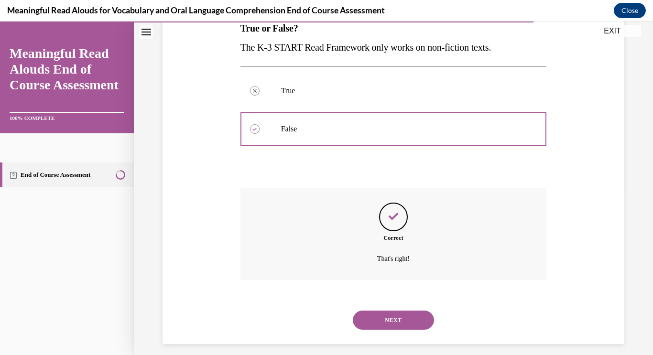
scroll to position [172, 0]
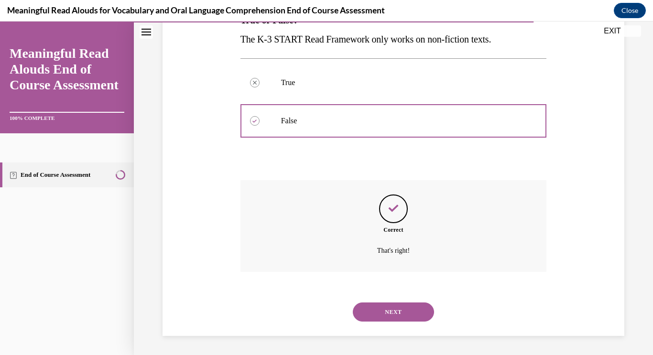
click at [384, 313] on button "NEXT" at bounding box center [393, 312] width 81 height 19
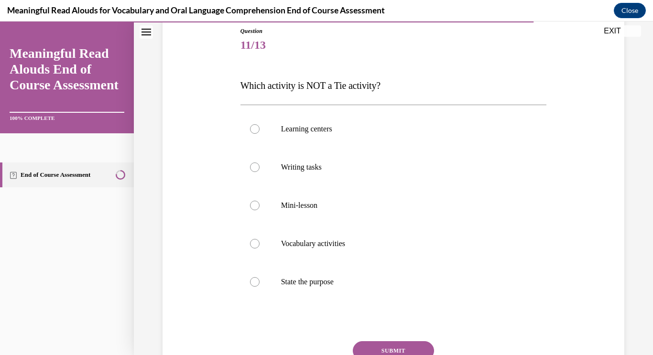
scroll to position [113, 0]
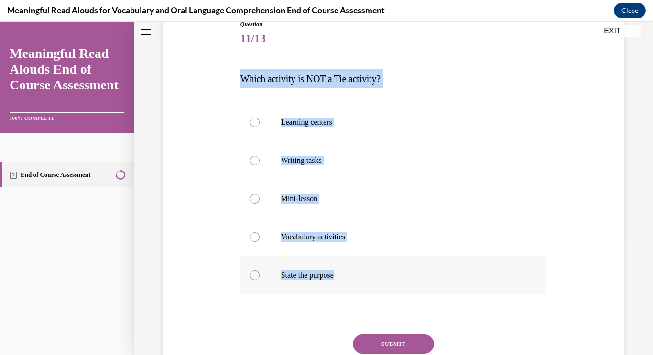
drag, startPoint x: 238, startPoint y: 78, endPoint x: 415, endPoint y: 276, distance: 265.7
click at [415, 276] on div "Question 11/13 Which activity is NOT a Tie activity? Learning centers Writing t…" at bounding box center [393, 209] width 311 height 407
copy div "Which activity is NOT a Tie activity? Learning centers Writing tasks Mini-lesso…"
click at [317, 268] on label "State the purpose" at bounding box center [393, 275] width 306 height 38
click at [260, 271] on input "State the purpose" at bounding box center [255, 276] width 10 height 10
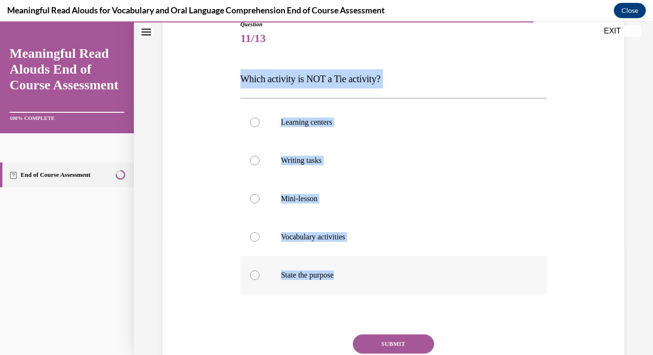
radio input "true"
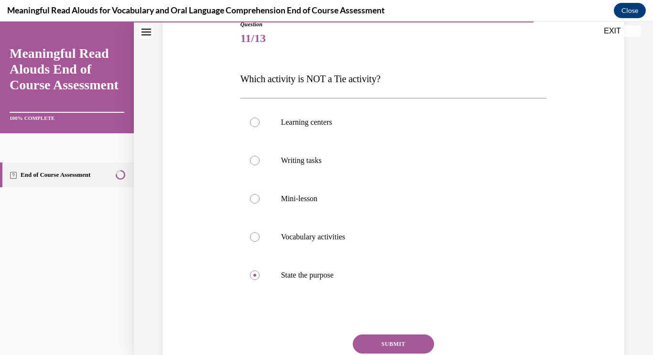
click at [417, 350] on button "SUBMIT" at bounding box center [393, 344] width 81 height 19
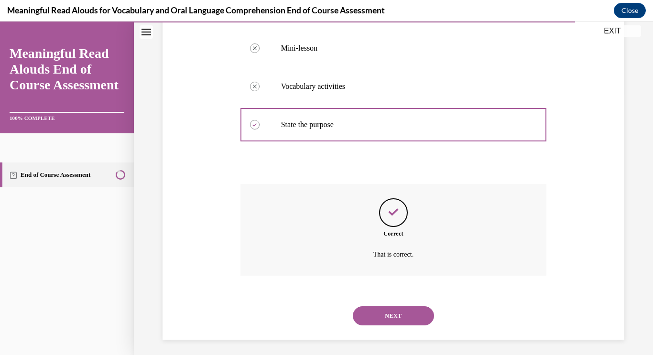
scroll to position [267, 0]
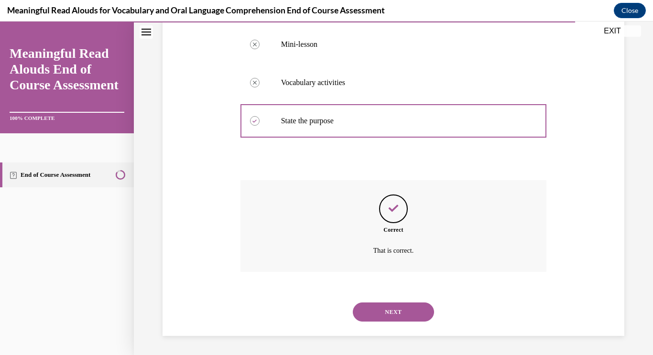
click at [419, 314] on button "NEXT" at bounding box center [393, 312] width 81 height 19
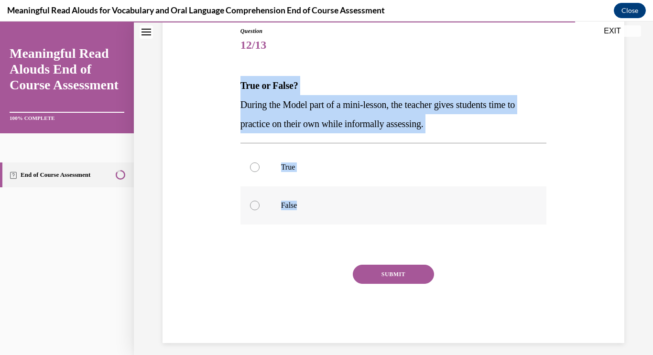
drag, startPoint x: 232, startPoint y: 87, endPoint x: 354, endPoint y: 205, distance: 169.7
click at [354, 205] on div "Question 12/13 True or False? During the Model part of a mini-lesson, the teach…" at bounding box center [393, 170] width 466 height 345
copy div "True or False? During the Model part of a mini-lesson, the teacher gives studen…"
click at [269, 202] on label "False" at bounding box center [393, 205] width 306 height 38
click at [260, 202] on input "False" at bounding box center [255, 206] width 10 height 10
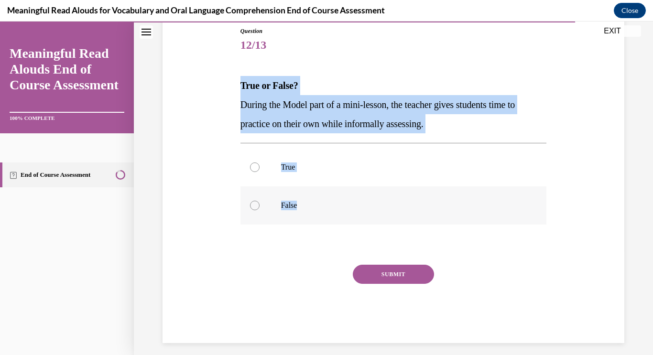
radio input "true"
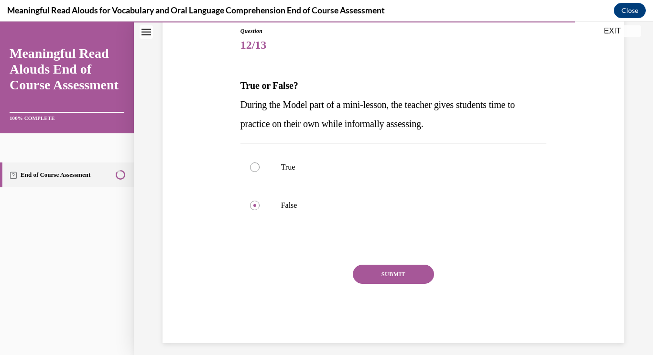
click at [378, 270] on button "SUBMIT" at bounding box center [393, 274] width 81 height 19
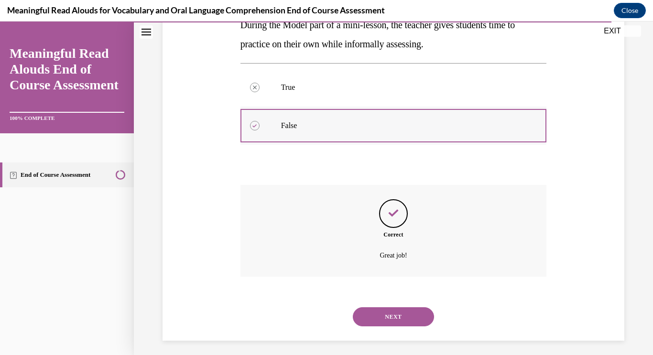
scroll to position [191, 0]
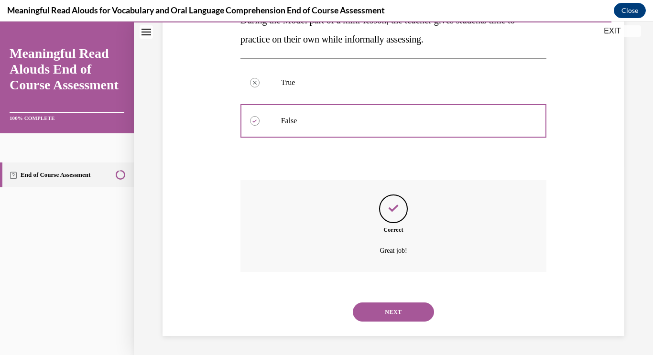
click at [411, 304] on button "NEXT" at bounding box center [393, 312] width 81 height 19
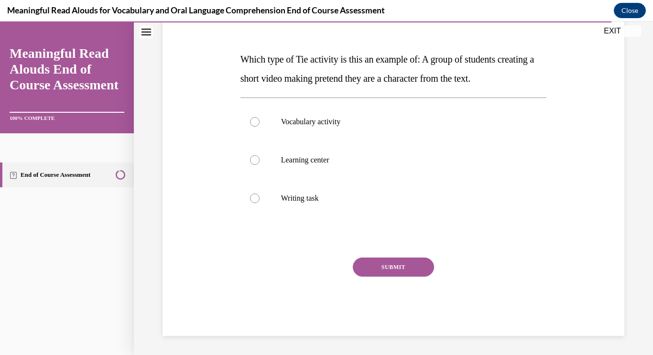
scroll to position [106, 0]
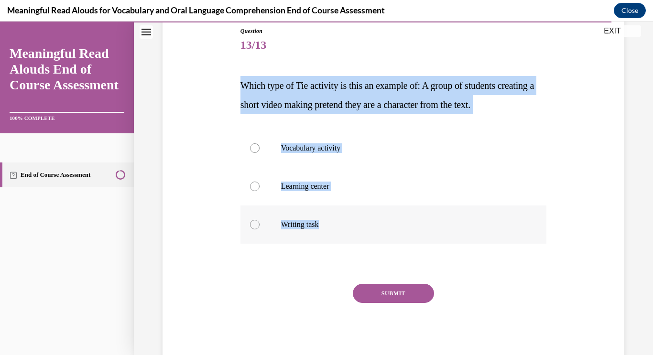
drag, startPoint x: 237, startPoint y: 80, endPoint x: 350, endPoint y: 216, distance: 177.1
click at [350, 216] on div "Question 13/13 Which type of Tie activity is this an example of: A group of stu…" at bounding box center [393, 180] width 466 height 364
click at [318, 200] on label "Learning center" at bounding box center [393, 186] width 306 height 38
click at [260, 191] on input "Learning center" at bounding box center [255, 187] width 10 height 10
radio input "true"
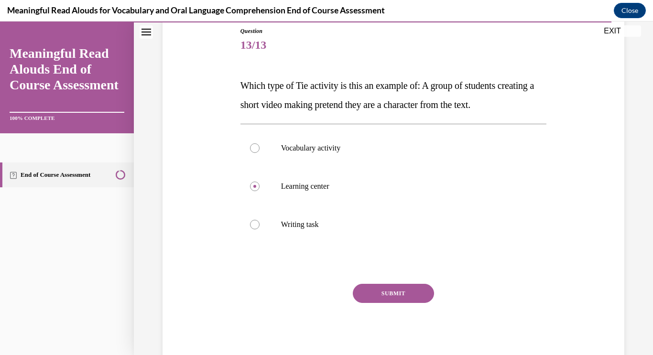
click at [421, 298] on button "SUBMIT" at bounding box center [393, 293] width 81 height 19
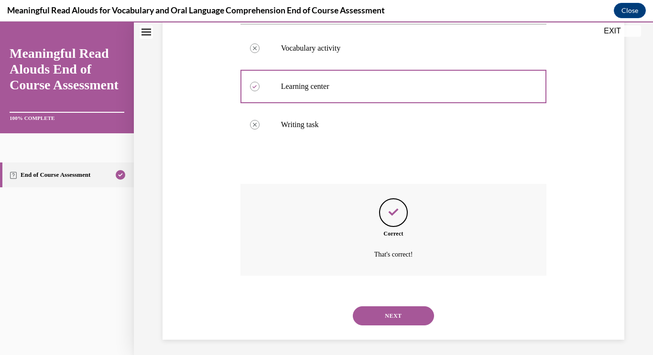
scroll to position [210, 0]
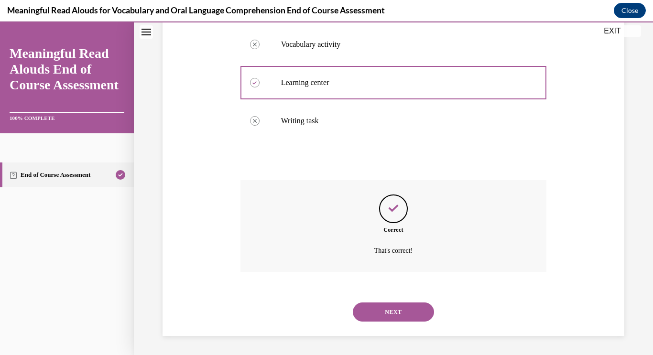
click at [416, 311] on button "NEXT" at bounding box center [393, 312] width 81 height 19
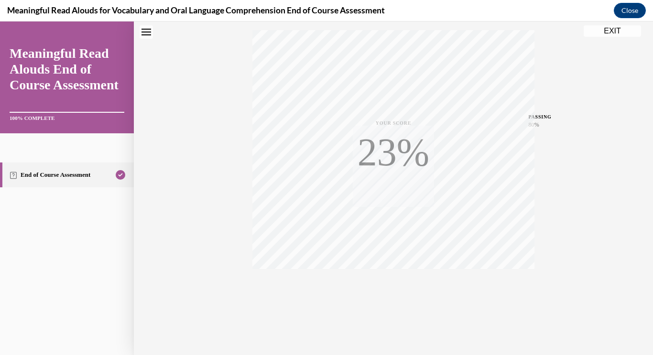
scroll to position [0, 0]
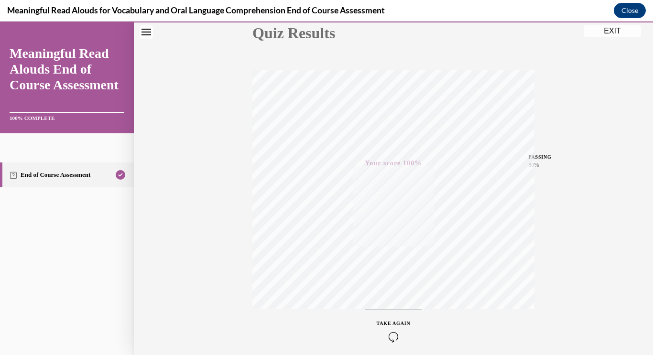
click at [613, 65] on div "Quiz Results PASSING 80% Your score 100% Passed PASSING 80% Your score Your sco…" at bounding box center [393, 165] width 519 height 460
click at [612, 35] on button "EXIT" at bounding box center [612, 30] width 57 height 11
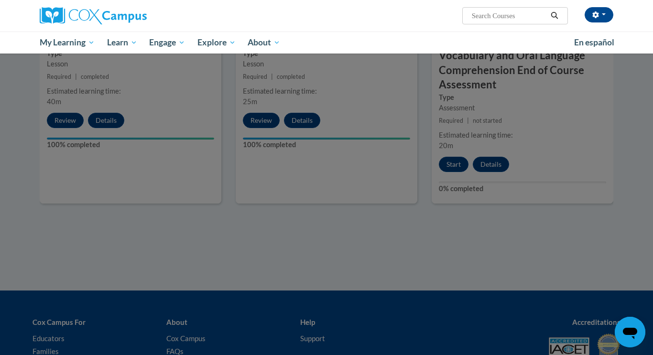
click at [470, 181] on div at bounding box center [326, 177] width 653 height 355
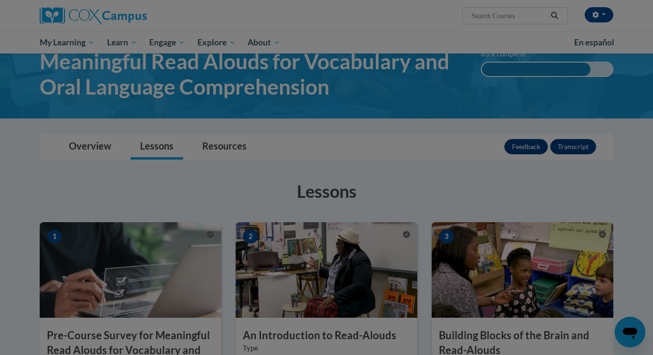
scroll to position [45, 0]
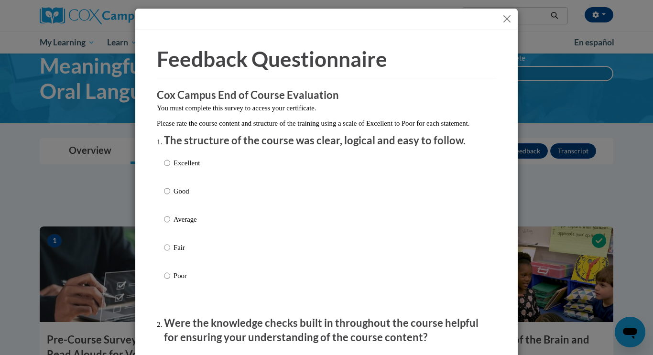
click at [184, 168] on p "Excellent" at bounding box center [187, 163] width 26 height 11
click at [170, 168] on input "Excellent" at bounding box center [167, 163] width 6 height 11
radio input "true"
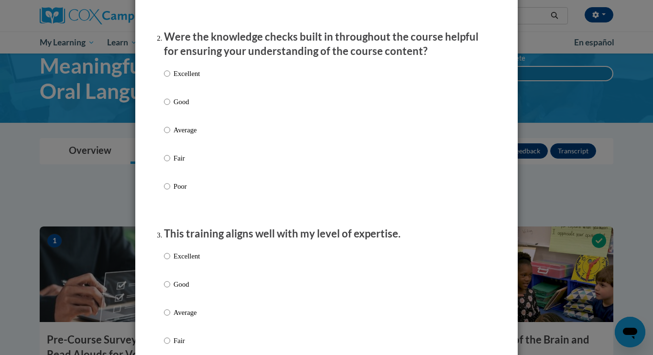
scroll to position [319, 0]
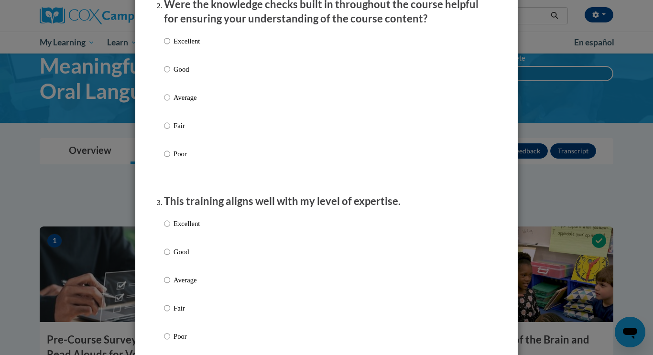
click at [186, 46] on p "Excellent" at bounding box center [187, 41] width 26 height 11
click at [170, 46] on input "Excellent" at bounding box center [167, 41] width 6 height 11
radio input "true"
click at [189, 229] on p "Excellent" at bounding box center [187, 223] width 26 height 11
click at [170, 229] on input "Excellent" at bounding box center [167, 223] width 6 height 11
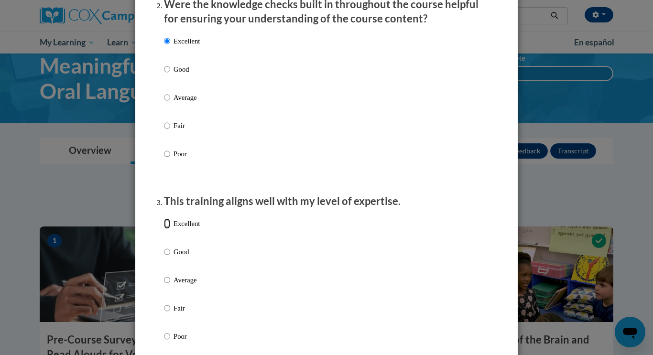
radio input "true"
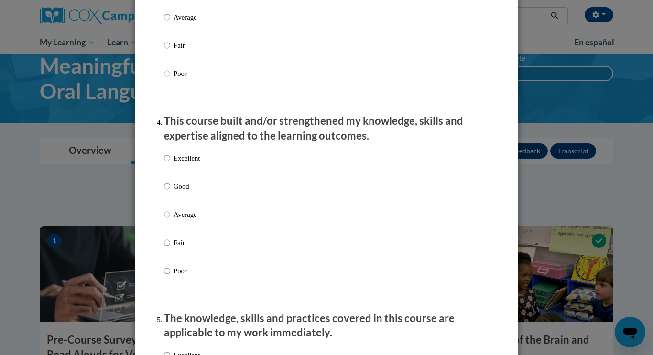
click at [191, 163] on p "Excellent" at bounding box center [187, 158] width 26 height 11
click at [170, 163] on input "Excellent" at bounding box center [167, 158] width 6 height 11
radio input "true"
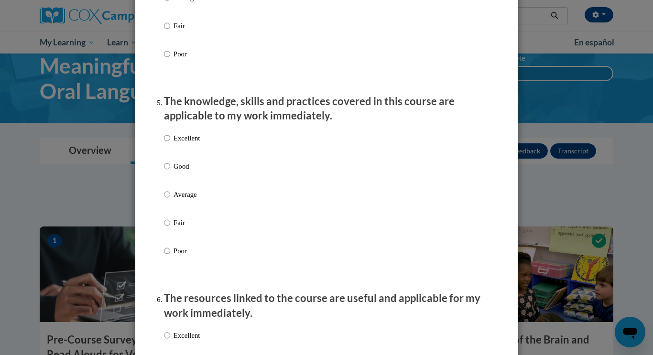
click at [192, 158] on label "Excellent" at bounding box center [182, 146] width 36 height 26
click at [170, 143] on input "Excellent" at bounding box center [167, 138] width 6 height 11
radio input "true"
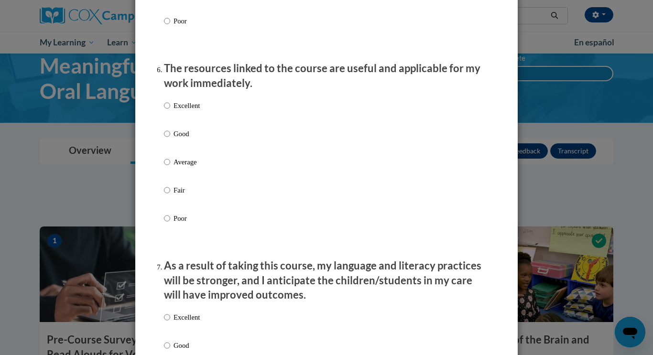
scroll to position [1029, 0]
click at [196, 120] on label "Excellent" at bounding box center [182, 113] width 36 height 26
click at [170, 110] on input "Excellent" at bounding box center [167, 105] width 6 height 11
radio input "true"
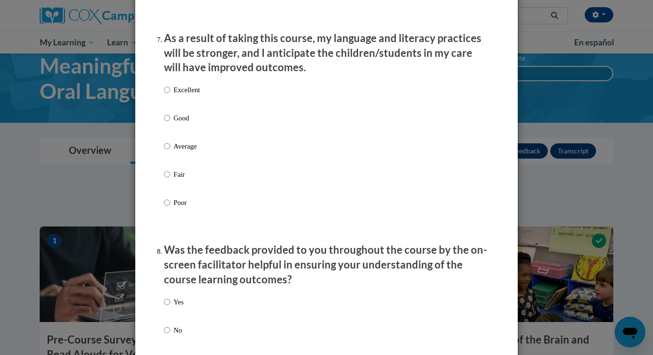
scroll to position [1257, 0]
click at [193, 95] on p "Excellent" at bounding box center [187, 89] width 26 height 11
click at [170, 95] on input "Excellent" at bounding box center [167, 89] width 6 height 11
radio input "true"
click at [181, 307] on p "Yes" at bounding box center [179, 301] width 10 height 11
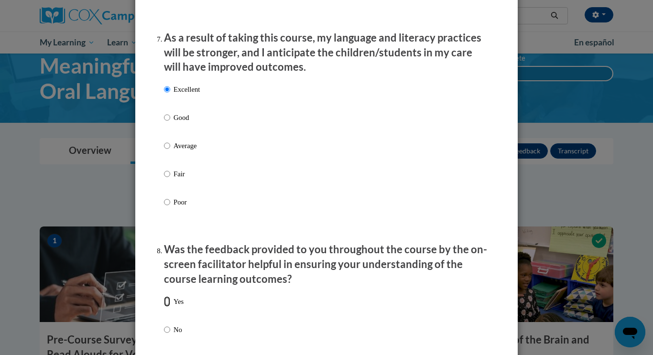
click at [170, 307] on input "Yes" at bounding box center [167, 301] width 6 height 11
radio input "true"
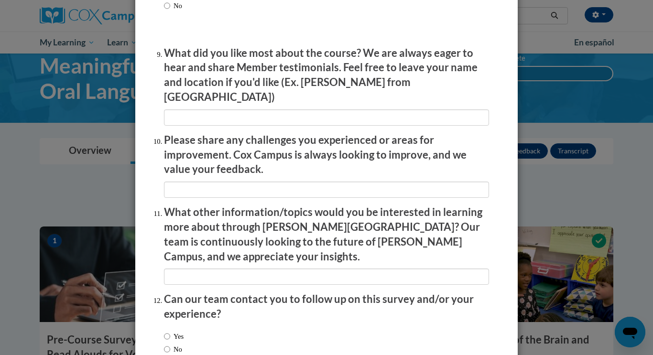
scroll to position [1631, 0]
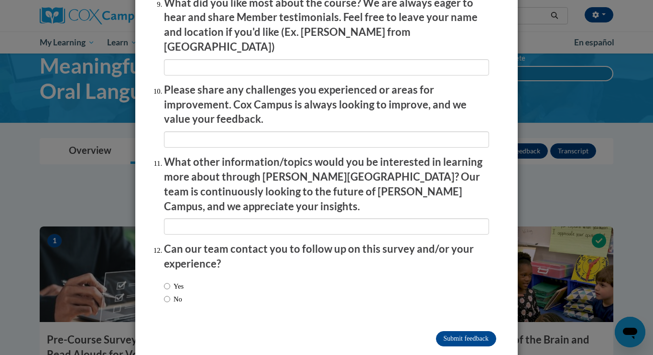
click at [178, 281] on label "Yes" at bounding box center [174, 286] width 20 height 11
click at [170, 281] on input "Yes" at bounding box center [167, 286] width 6 height 11
radio input "true"
click at [452, 331] on input "Submit feedback" at bounding box center [466, 338] width 60 height 15
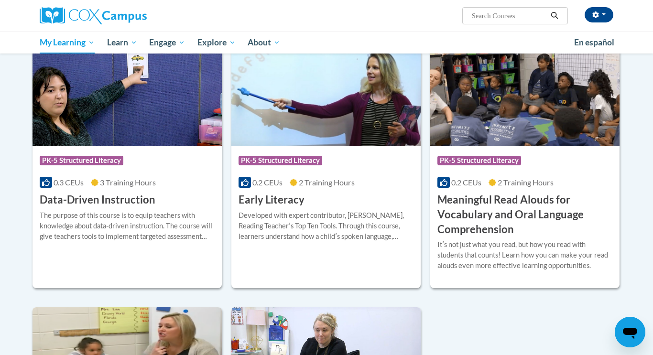
scroll to position [196, 0]
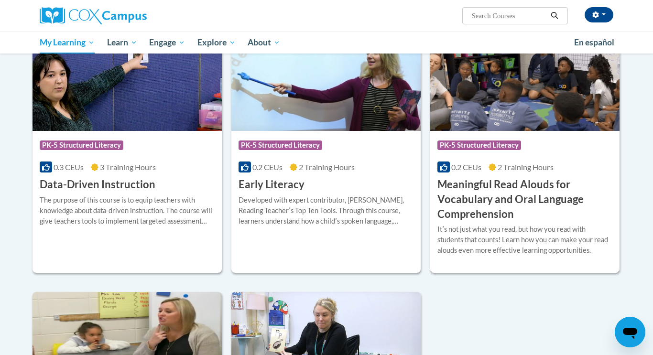
click at [490, 97] on img at bounding box center [524, 82] width 189 height 98
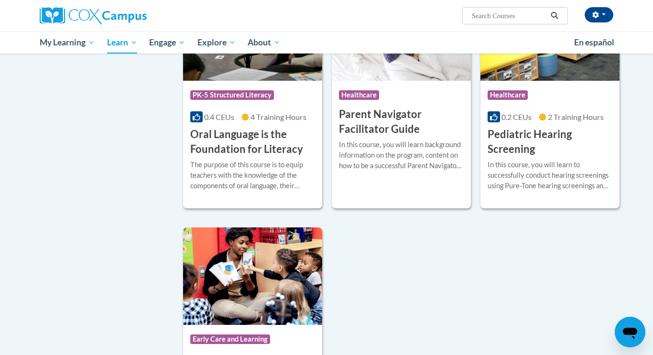
scroll to position [1990, 0]
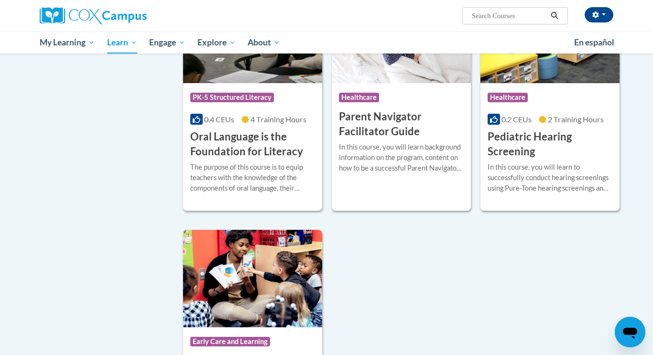
click at [510, 23] on span "Search Search..." at bounding box center [515, 15] width 106 height 17
click at [510, 19] on input "Search..." at bounding box center [509, 15] width 76 height 11
type input "vocabulary"
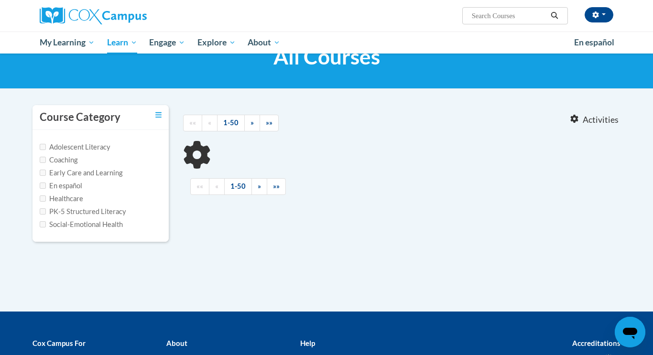
type input "vocabulary"
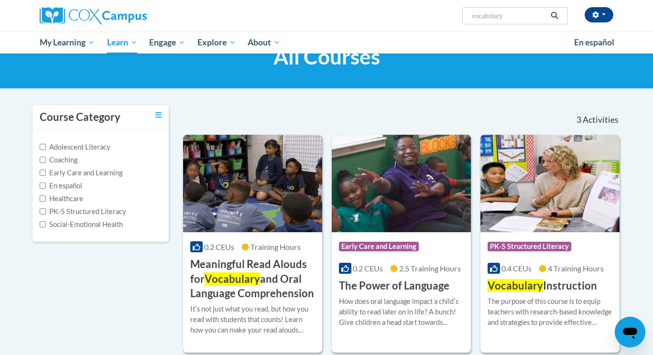
scroll to position [46, 0]
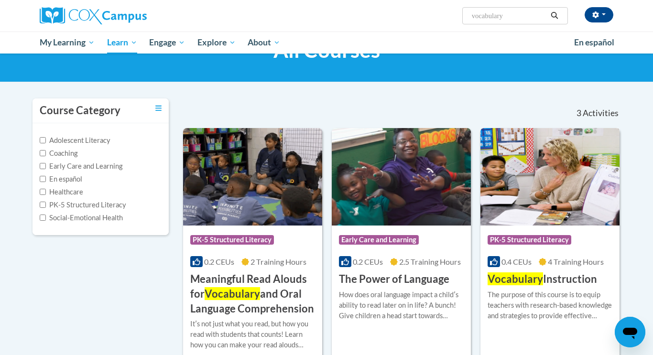
click at [587, 237] on div "Course Category: PK-5 Structured Literacy" at bounding box center [550, 241] width 125 height 22
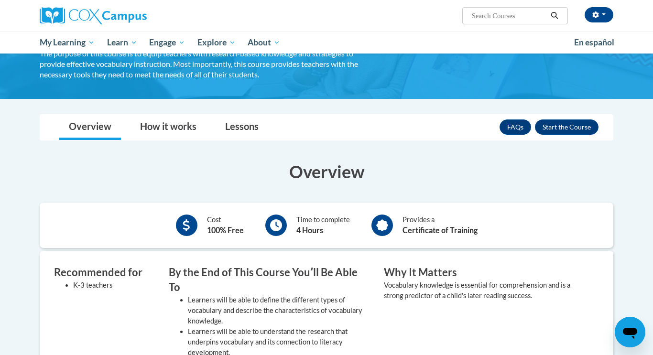
scroll to position [108, 0]
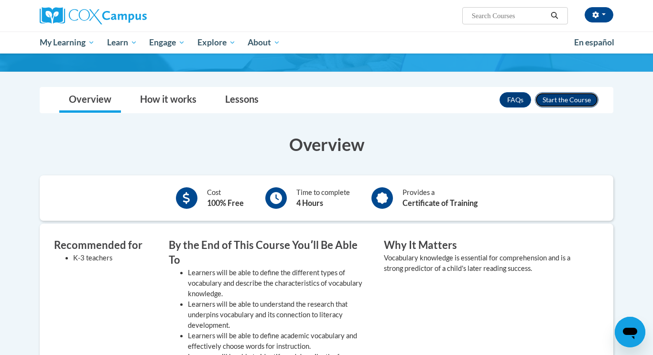
click at [588, 96] on button "Enroll" at bounding box center [567, 99] width 64 height 15
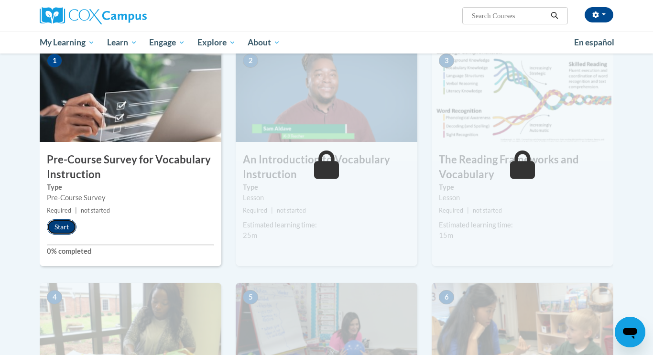
click at [59, 228] on button "Start" at bounding box center [62, 226] width 30 height 15
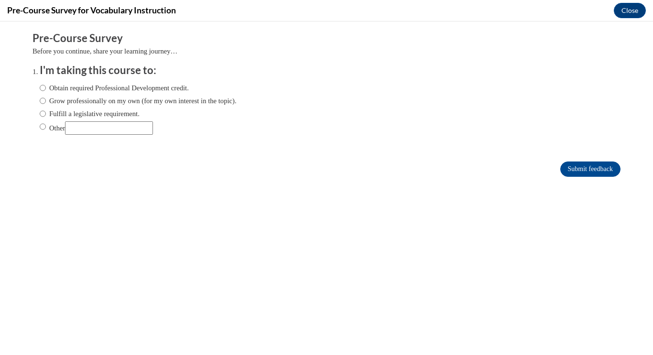
click at [102, 101] on label "Grow professionally on my own (for my own interest in the topic)." at bounding box center [138, 101] width 197 height 11
click at [46, 101] on input "Grow professionally on my own (for my own interest in the topic)." at bounding box center [43, 101] width 6 height 11
radio input "true"
click at [569, 168] on input "Submit feedback" at bounding box center [590, 169] width 60 height 15
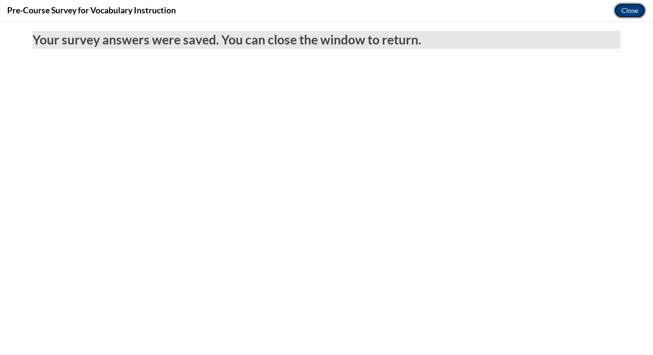
click at [630, 14] on button "Close" at bounding box center [630, 10] width 32 height 15
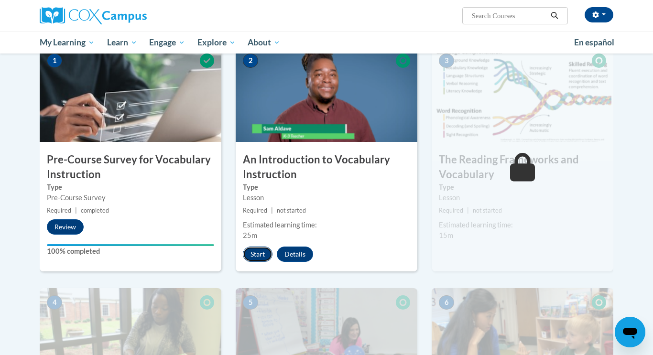
click at [260, 249] on button "Start" at bounding box center [258, 254] width 30 height 15
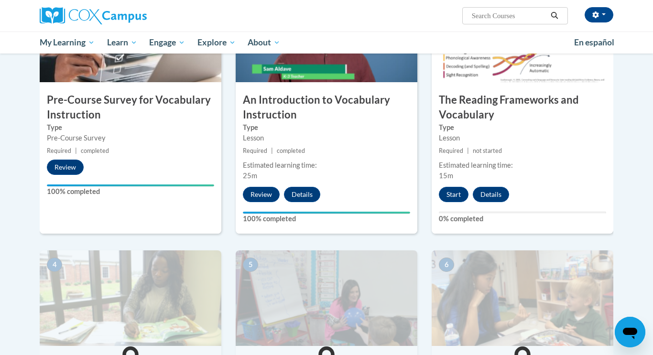
scroll to position [263, 0]
click at [448, 191] on button "Start" at bounding box center [454, 193] width 30 height 15
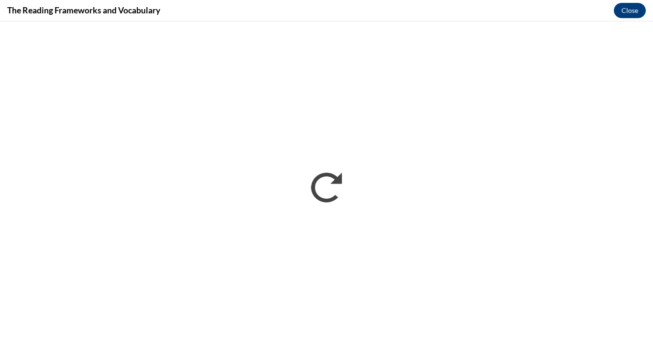
scroll to position [0, 0]
